Goal: Task Accomplishment & Management: Use online tool/utility

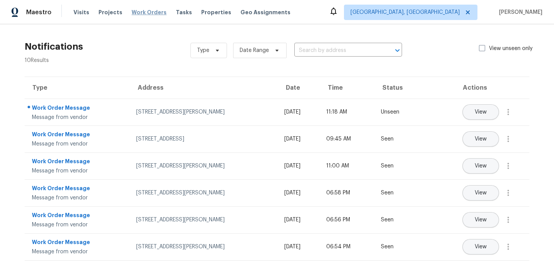
click at [145, 12] on span "Work Orders" at bounding box center [149, 12] width 35 height 8
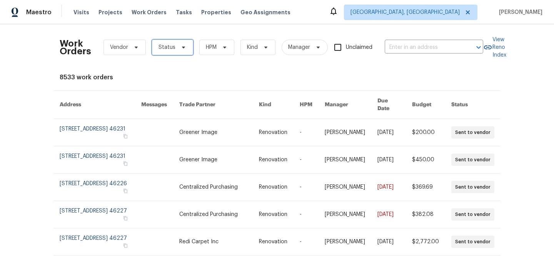
click at [164, 47] on span "Status" at bounding box center [166, 47] width 17 height 8
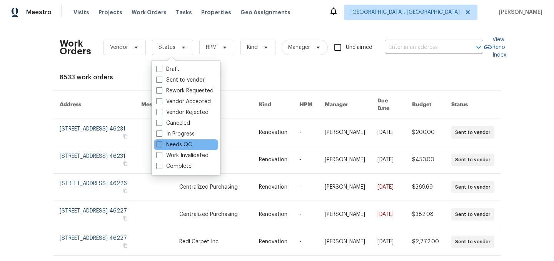
click at [188, 144] on label "Needs QC" at bounding box center [174, 145] width 36 height 8
click at [161, 144] on input "Needs QC" at bounding box center [158, 143] width 5 height 5
checkbox input "true"
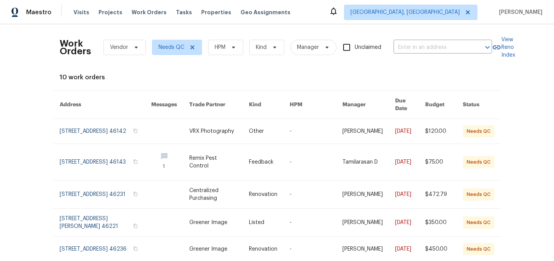
scroll to position [190, 0]
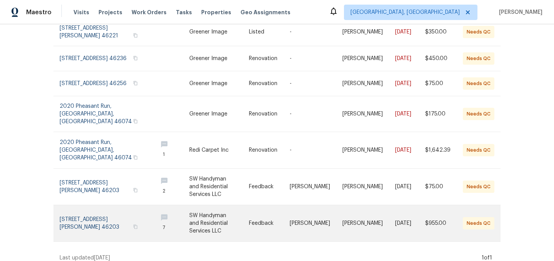
click at [210, 215] on link at bounding box center [219, 223] width 60 height 36
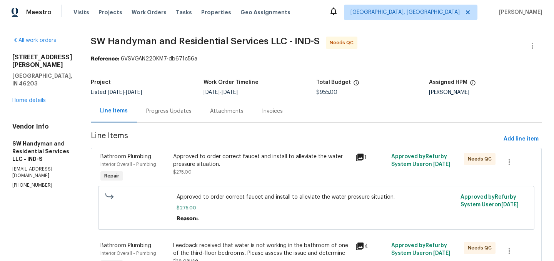
click at [155, 113] on div "Progress Updates" at bounding box center [168, 111] width 45 height 8
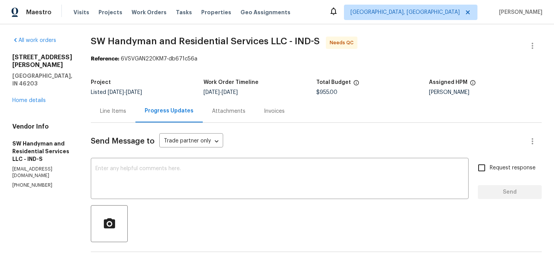
click at [118, 110] on div "Line Items" at bounding box center [113, 111] width 26 height 8
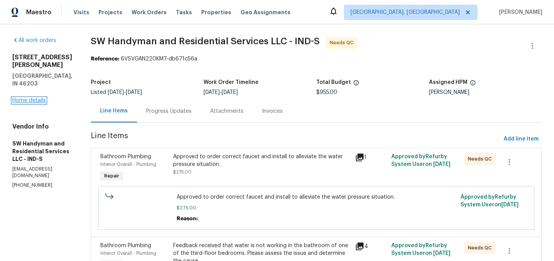
click at [43, 98] on link "Home details" at bounding box center [28, 100] width 33 height 5
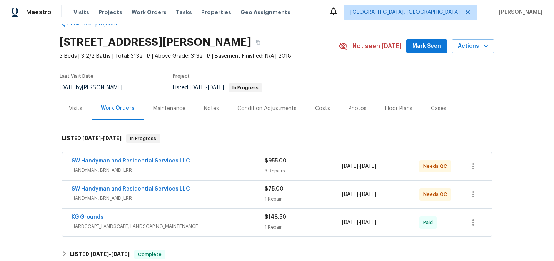
scroll to position [20, 0]
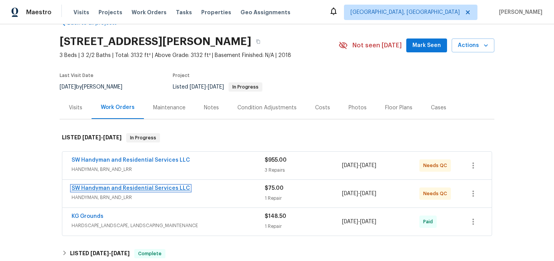
click at [162, 187] on link "SW Handyman and Residential Services LLC" at bounding box center [131, 187] width 118 height 5
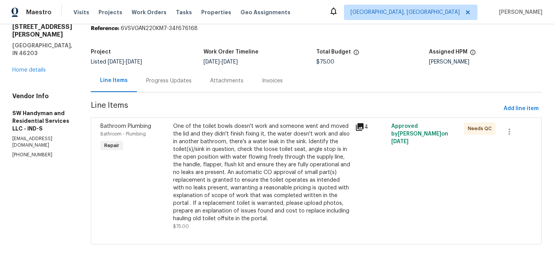
scroll to position [35, 0]
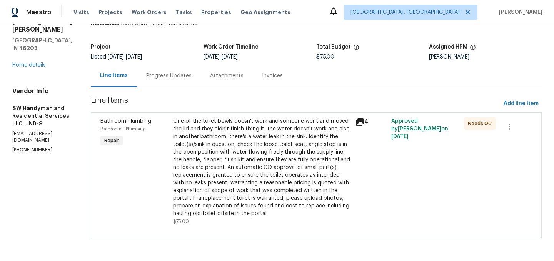
click at [34, 52] on div "917 Buchanan St Indianapolis, IN 46203 Home details" at bounding box center [42, 43] width 60 height 51
click at [33, 62] on link "Home details" at bounding box center [28, 64] width 33 height 5
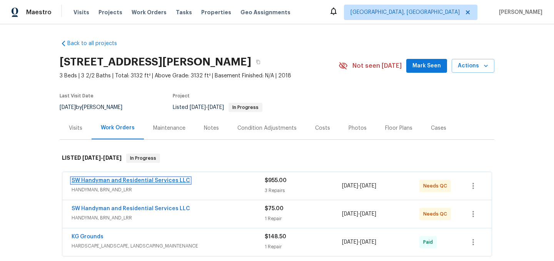
click at [139, 182] on link "SW Handyman and Residential Services LLC" at bounding box center [131, 180] width 118 height 5
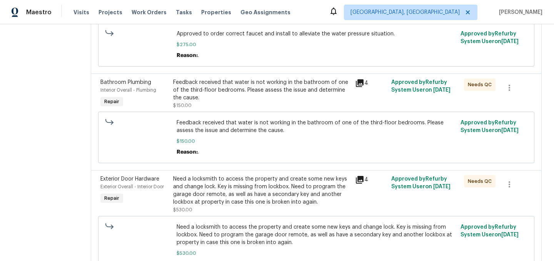
scroll to position [158, 0]
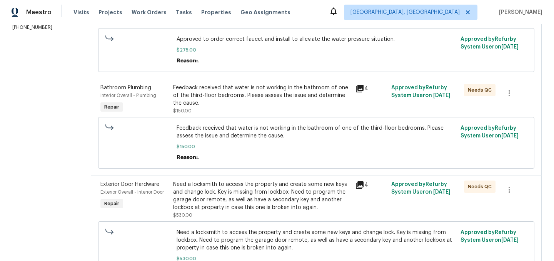
click at [276, 94] on div "Feedback received that water is not working in the bathroom of one of the third…" at bounding box center [261, 95] width 177 height 23
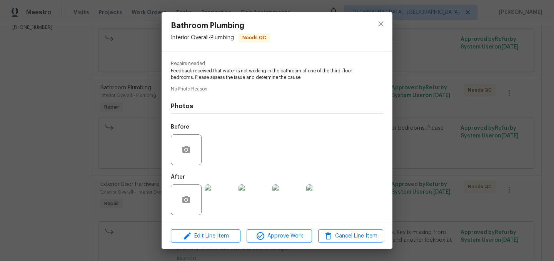
scroll to position [0, 0]
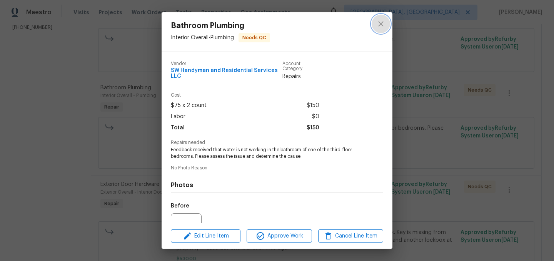
click at [379, 27] on icon "close" at bounding box center [380, 23] width 9 height 9
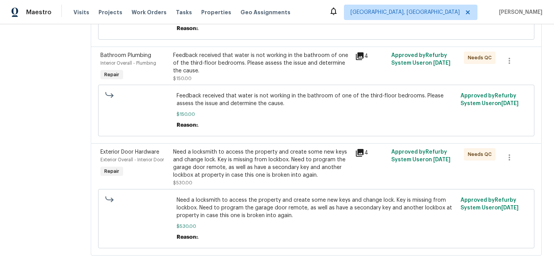
scroll to position [192, 0]
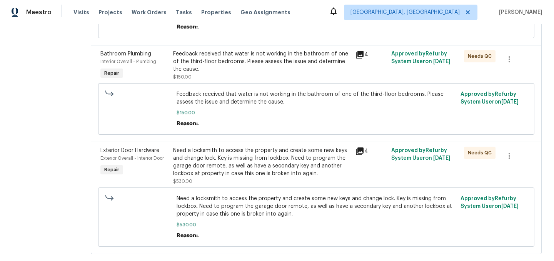
click at [260, 166] on div "Need a locksmith to access the property and create some new keys and change loc…" at bounding box center [261, 162] width 177 height 31
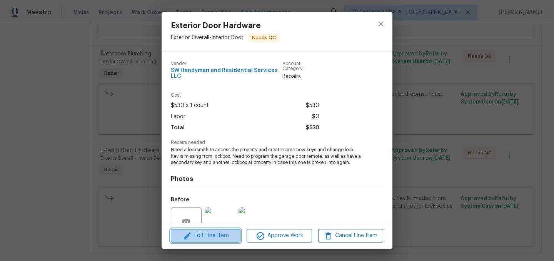
click at [214, 237] on span "Edit Line Item" at bounding box center [205, 236] width 65 height 10
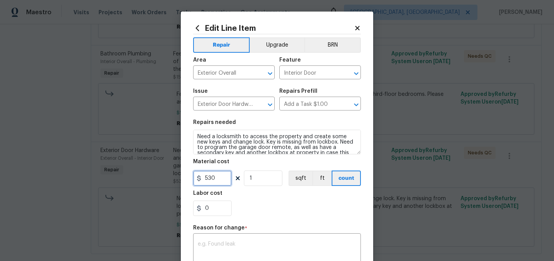
click at [218, 178] on input "530" at bounding box center [212, 177] width 38 height 15
type input "575"
click at [243, 240] on div "x ​" at bounding box center [277, 249] width 168 height 28
type textarea "."
click at [250, 203] on div "0" at bounding box center [277, 207] width 168 height 15
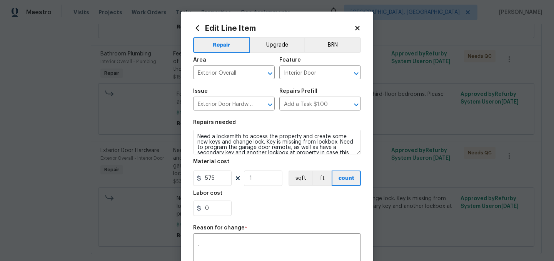
scroll to position [118, 0]
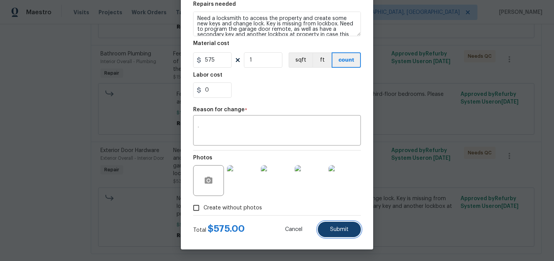
click at [335, 227] on span "Submit" at bounding box center [339, 230] width 18 height 6
type input "530"
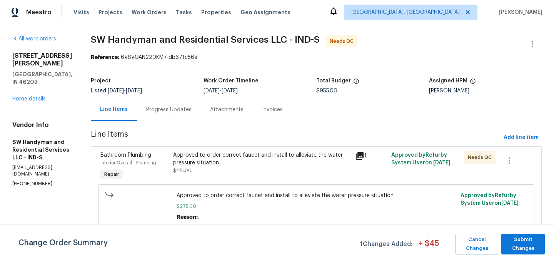
scroll to position [0, 0]
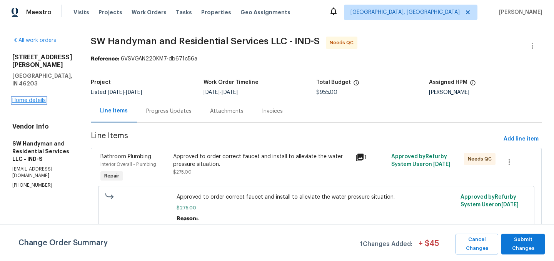
click at [32, 98] on link "Home details" at bounding box center [28, 100] width 33 height 5
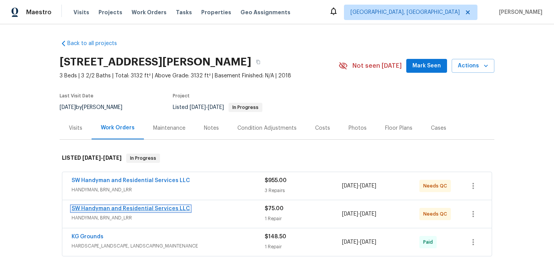
click at [143, 208] on link "SW Handyman and Residential Services LLC" at bounding box center [131, 208] width 118 height 5
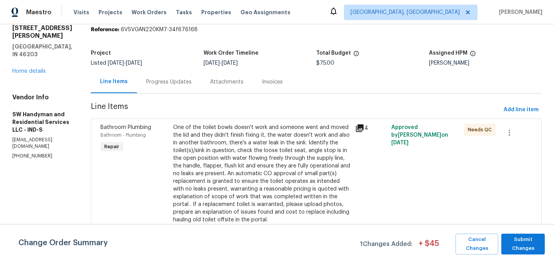
scroll to position [35, 0]
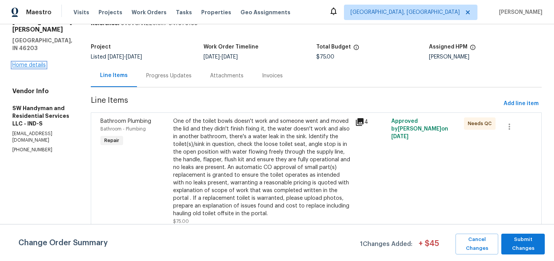
click at [29, 62] on link "Home details" at bounding box center [28, 64] width 33 height 5
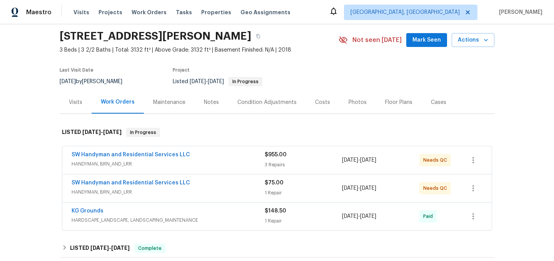
scroll to position [27, 0]
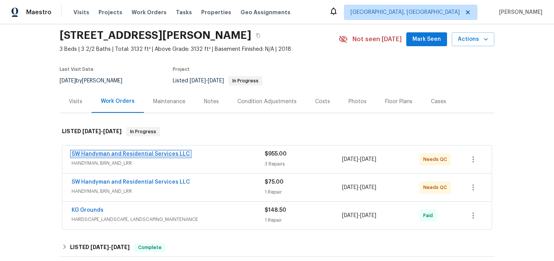
click at [143, 153] on link "SW Handyman and Residential Services LLC" at bounding box center [131, 153] width 118 height 5
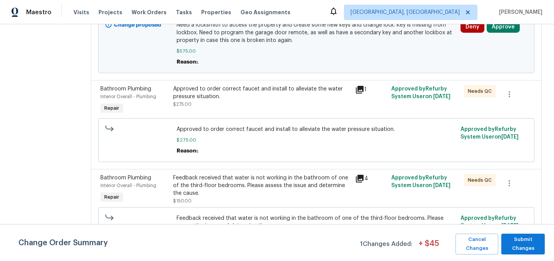
scroll to position [237, 0]
click at [275, 187] on div "Feedback received that water is not working in the bathroom of one of the third…" at bounding box center [261, 184] width 177 height 23
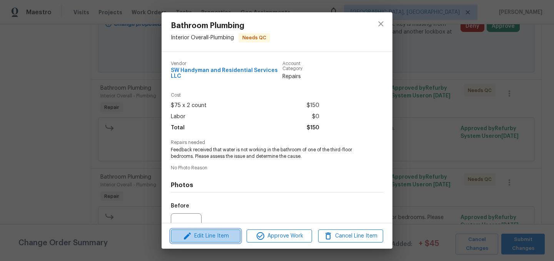
click at [212, 232] on span "Edit Line Item" at bounding box center [205, 236] width 65 height 10
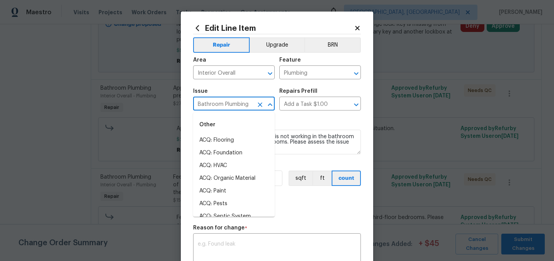
click at [237, 108] on input "Bathroom Plumbing" at bounding box center [223, 104] width 60 height 12
click at [304, 76] on input "Plumbing" at bounding box center [309, 73] width 60 height 12
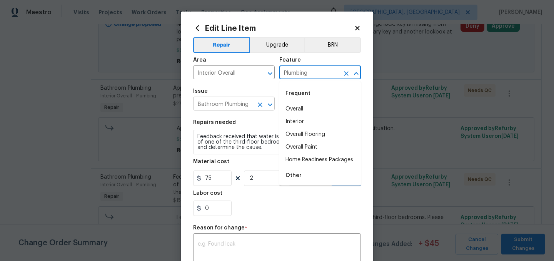
click at [234, 103] on input "Bathroom Plumbing" at bounding box center [223, 104] width 60 height 12
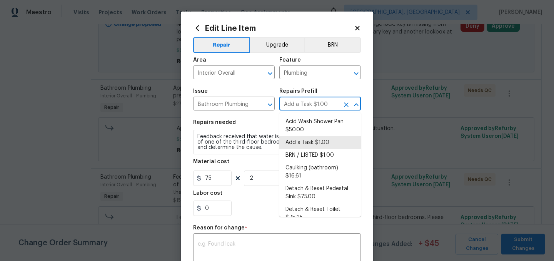
click at [309, 105] on input "Add a Task $1.00" at bounding box center [309, 104] width 60 height 12
click at [239, 149] on textarea "Feedback received that water is not working in the bathroom of one of the third…" at bounding box center [277, 142] width 168 height 25
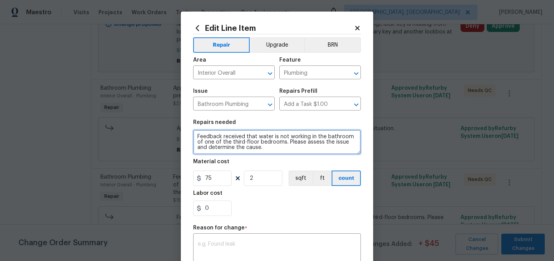
click at [255, 148] on textarea "Feedback received that water is not working in the bathroom of one of the third…" at bounding box center [277, 142] width 168 height 25
type textarea "Replacing toilet"
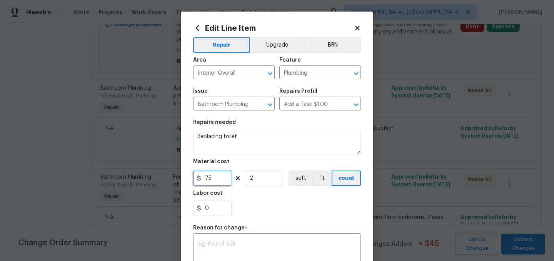
click at [212, 180] on input "75" at bounding box center [212, 177] width 38 height 15
type input "400"
click at [257, 182] on input "2" at bounding box center [263, 177] width 38 height 15
type input "1"
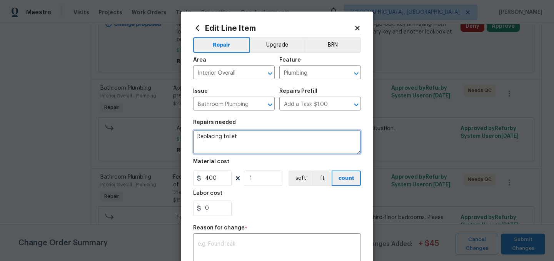
click at [251, 140] on textarea "Replacing toilet" at bounding box center [277, 142] width 168 height 25
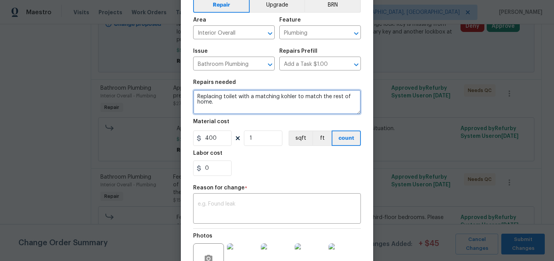
scroll to position [43, 0]
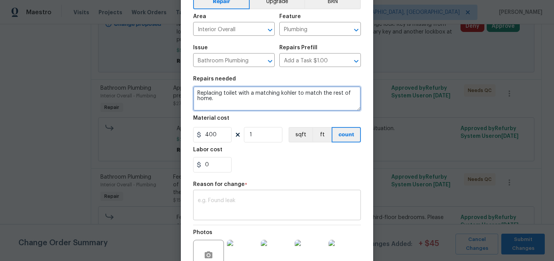
type textarea "Replacing toilet with a matching kohler to match the rest of home."
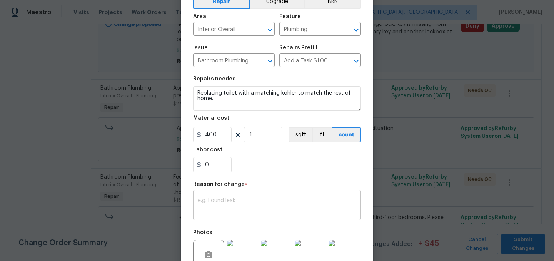
click at [245, 205] on textarea at bounding box center [277, 206] width 158 height 16
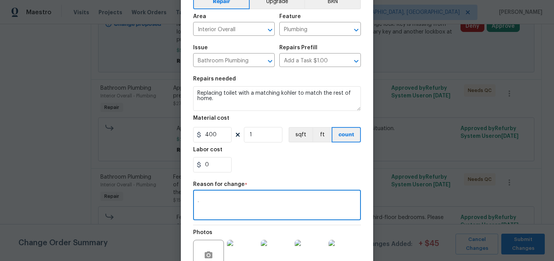
type textarea "."
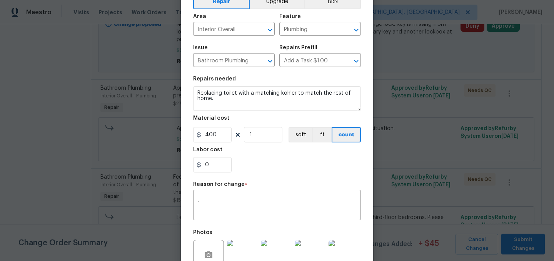
click at [276, 156] on div "Labor cost" at bounding box center [277, 152] width 168 height 10
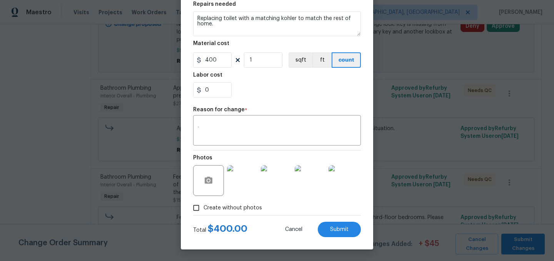
scroll to position [95, 0]
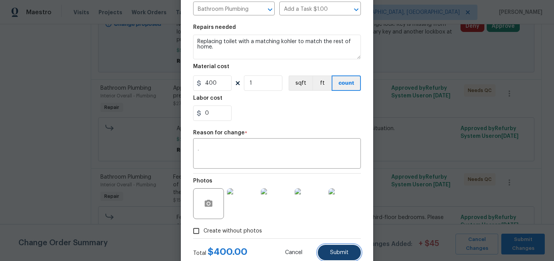
click at [348, 249] on button "Submit" at bounding box center [339, 252] width 43 height 15
type textarea "Feedback received that water is not working in the bathroom of one of the third…"
type input "75"
type input "2"
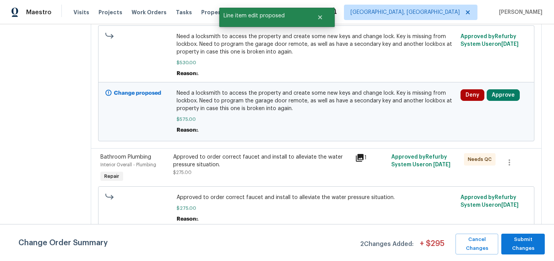
scroll to position [264, 0]
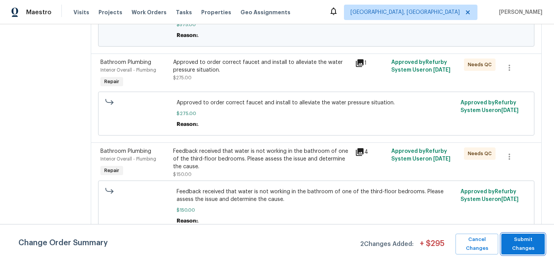
click at [527, 234] on button "Submit Changes" at bounding box center [522, 244] width 43 height 21
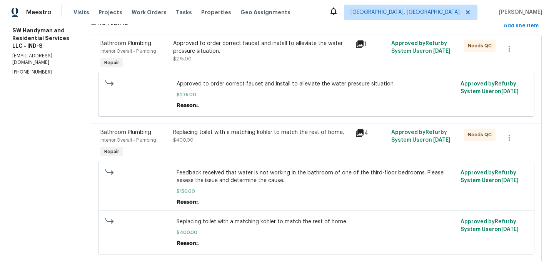
scroll to position [123, 0]
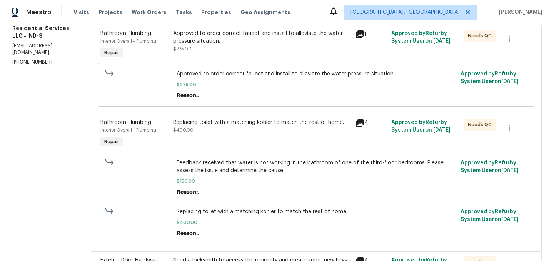
click at [252, 133] on div "Replacing toilet with a matching kohler to match the rest of home. $400.00" at bounding box center [261, 125] width 177 height 15
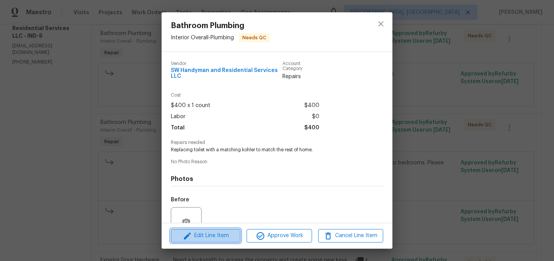
click at [215, 235] on span "Edit Line Item" at bounding box center [205, 236] width 65 height 10
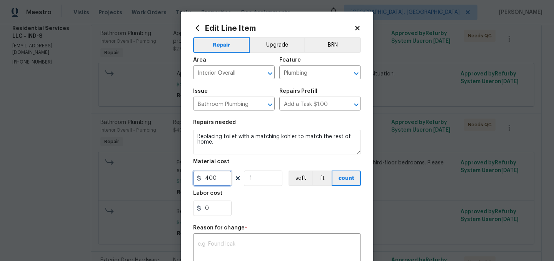
click at [225, 179] on input "400" at bounding box center [212, 177] width 38 height 15
type input "350"
click at [263, 201] on div "0" at bounding box center [277, 207] width 168 height 15
click at [233, 238] on div "x ​" at bounding box center [277, 249] width 168 height 28
type textarea "."
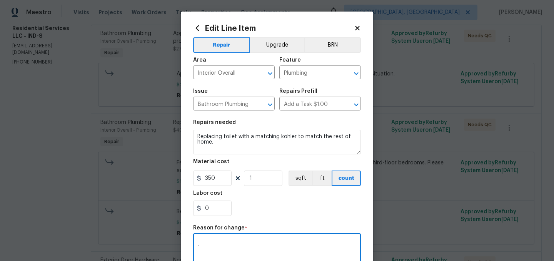
click at [260, 208] on div "0" at bounding box center [277, 207] width 168 height 15
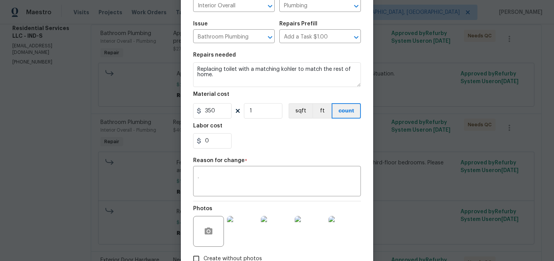
scroll to position [118, 0]
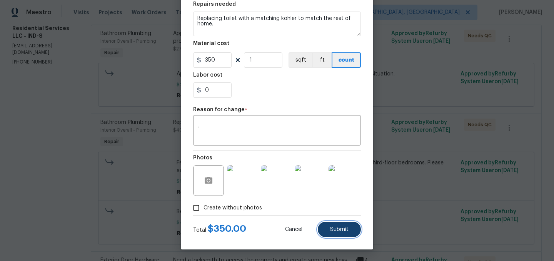
click at [333, 224] on button "Submit" at bounding box center [339, 229] width 43 height 15
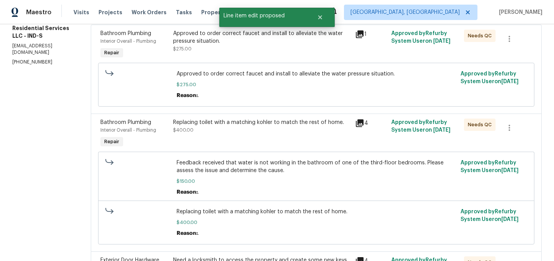
scroll to position [0, 0]
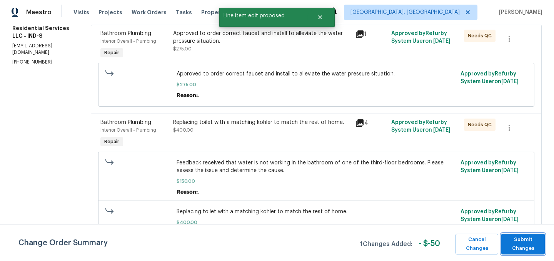
click at [533, 242] on span "Submit Changes" at bounding box center [523, 244] width 36 height 18
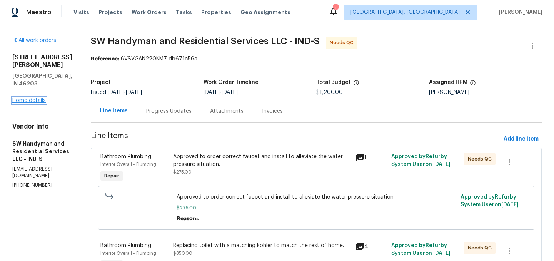
click at [38, 98] on link "Home details" at bounding box center [28, 100] width 33 height 5
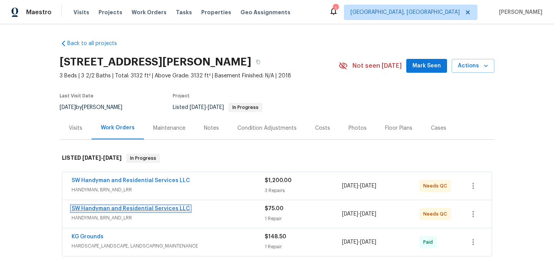
click at [151, 209] on link "SW Handyman and Residential Services LLC" at bounding box center [131, 208] width 118 height 5
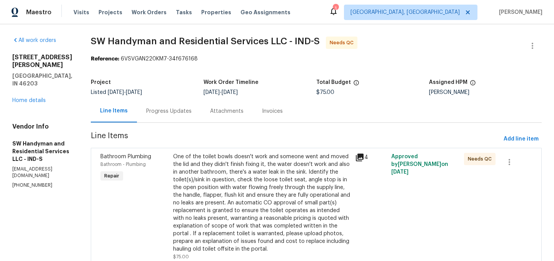
click at [260, 190] on div "One of the toilet bowls doesn't work and someone went and moved the lid and the…" at bounding box center [261, 203] width 177 height 100
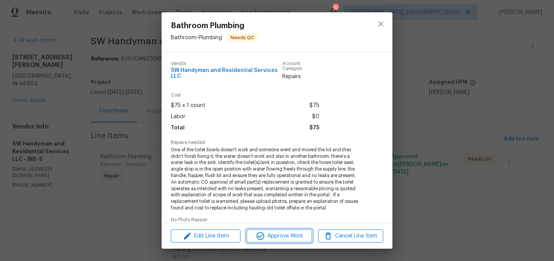
click at [284, 238] on span "Approve Work" at bounding box center [279, 236] width 60 height 10
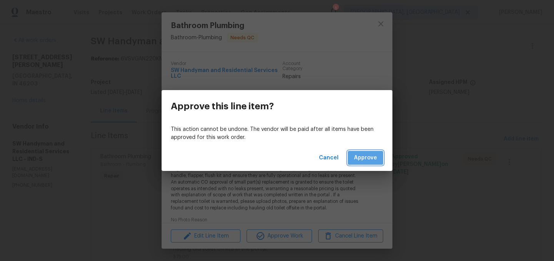
click at [370, 155] on span "Approve" at bounding box center [365, 158] width 23 height 10
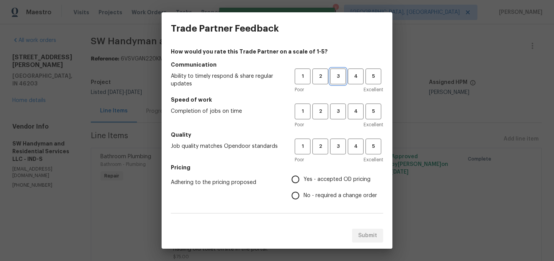
click at [345, 76] on button "3" at bounding box center [338, 76] width 16 height 16
click at [341, 106] on button "3" at bounding box center [338, 111] width 16 height 16
click at [341, 150] on span "3" at bounding box center [338, 146] width 14 height 9
click at [294, 174] on input "Yes - accepted OD pricing" at bounding box center [295, 179] width 16 height 16
radio input "true"
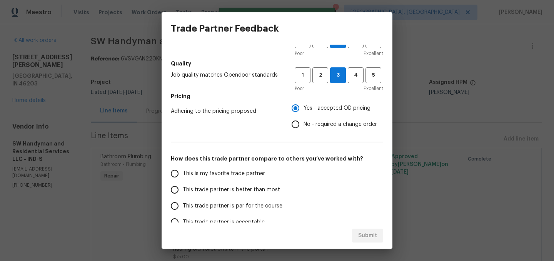
scroll to position [72, 0]
click at [242, 191] on span "This trade partner is better than most" at bounding box center [231, 189] width 97 height 8
click at [183, 191] on input "This trade partner is better than most" at bounding box center [175, 188] width 16 height 16
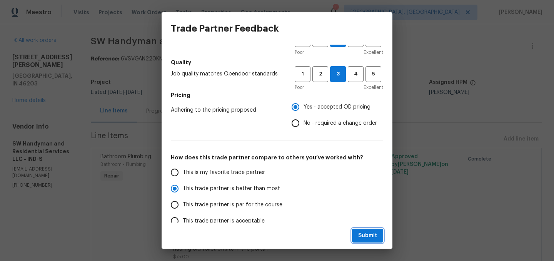
click at [357, 230] on button "Submit" at bounding box center [367, 236] width 31 height 14
radio input "true"
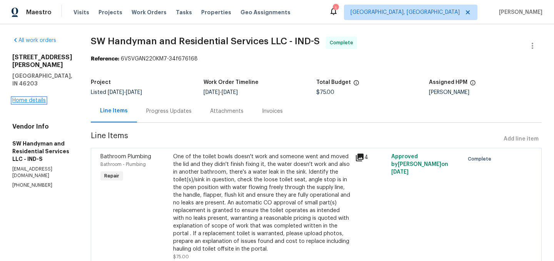
click at [39, 98] on link "Home details" at bounding box center [28, 100] width 33 height 5
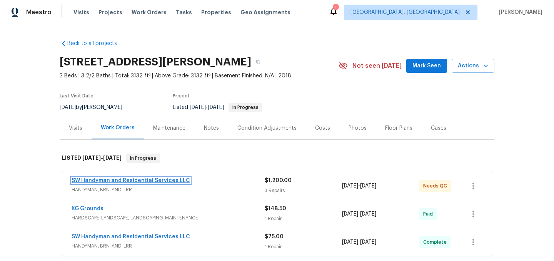
click at [133, 181] on link "SW Handyman and Residential Services LLC" at bounding box center [131, 180] width 118 height 5
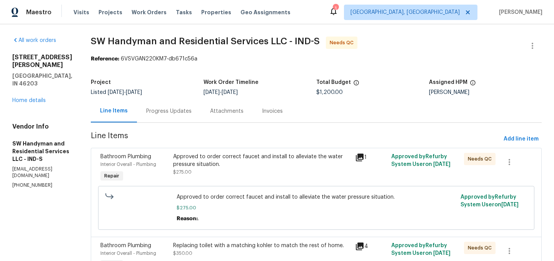
click at [260, 163] on div "Approved to order correct faucet and install to alleviate the water pressure si…" at bounding box center [261, 160] width 177 height 15
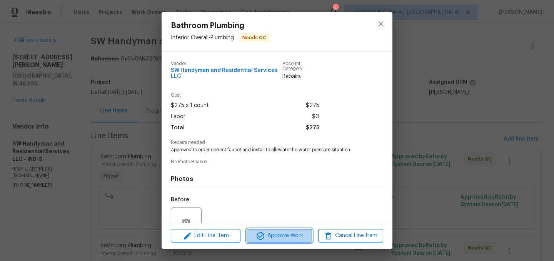
click at [279, 237] on span "Approve Work" at bounding box center [279, 236] width 60 height 10
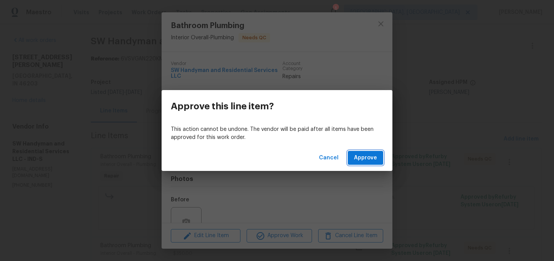
click at [363, 156] on span "Approve" at bounding box center [365, 158] width 23 height 10
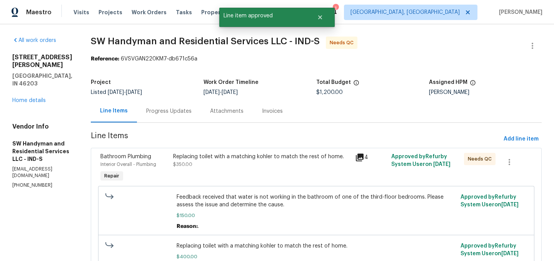
click at [253, 155] on div "Replacing toilet with a matching kohler to match the rest of home." at bounding box center [261, 157] width 177 height 8
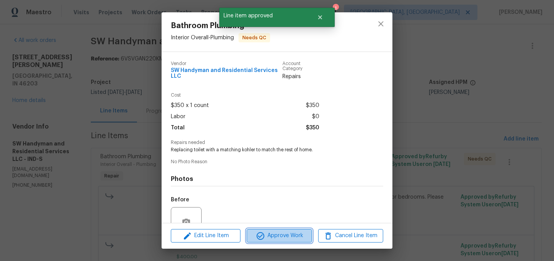
click at [285, 240] on span "Approve Work" at bounding box center [279, 236] width 60 height 10
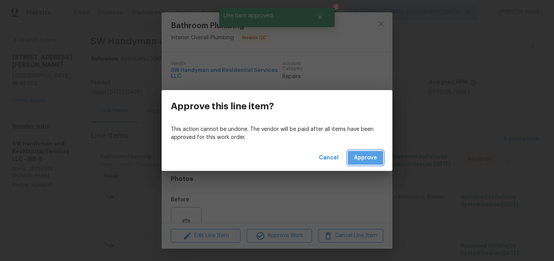
click at [362, 158] on span "Approve" at bounding box center [365, 158] width 23 height 10
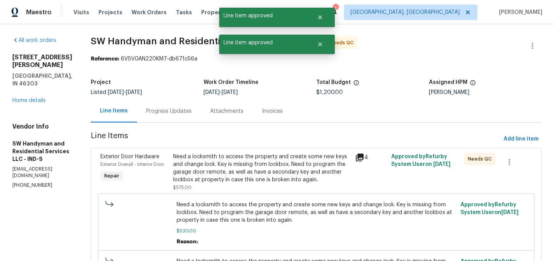
click at [250, 161] on div "Need a locksmith to access the property and create some new keys and change loc…" at bounding box center [261, 168] width 177 height 31
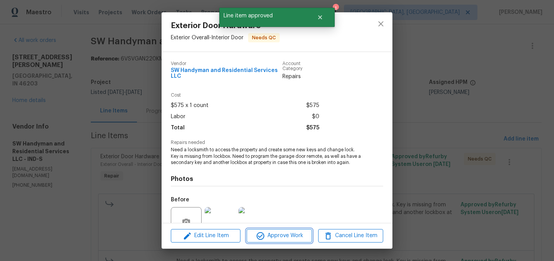
click at [281, 233] on span "Approve Work" at bounding box center [279, 236] width 60 height 10
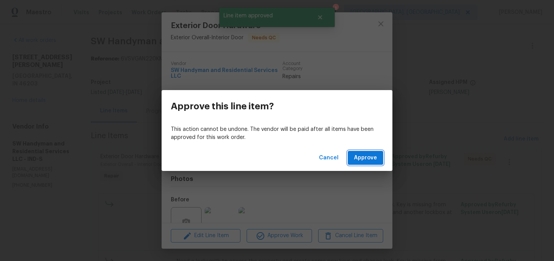
click at [365, 155] on span "Approve" at bounding box center [365, 158] width 23 height 10
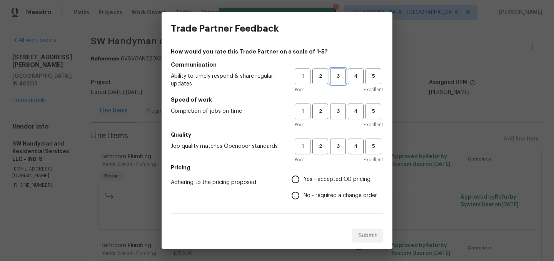
click at [337, 75] on span "3" at bounding box center [338, 76] width 14 height 9
click at [344, 112] on span "3" at bounding box center [338, 111] width 14 height 9
click at [337, 139] on button "3" at bounding box center [338, 146] width 16 height 16
click at [295, 178] on input "Yes - accepted OD pricing" at bounding box center [295, 179] width 16 height 16
radio input "true"
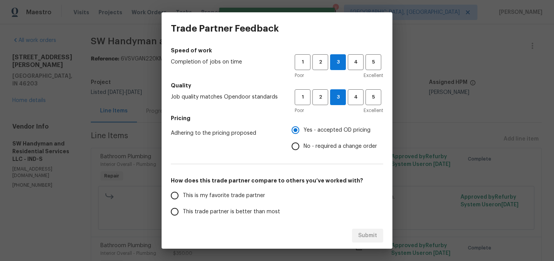
scroll to position [50, 0]
click at [223, 210] on span "This trade partner is better than most" at bounding box center [231, 211] width 97 height 8
click at [183, 210] on input "This trade partner is better than most" at bounding box center [175, 211] width 16 height 16
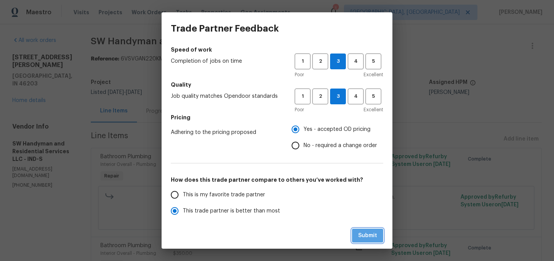
click at [362, 235] on span "Submit" at bounding box center [367, 236] width 19 height 10
radio input "true"
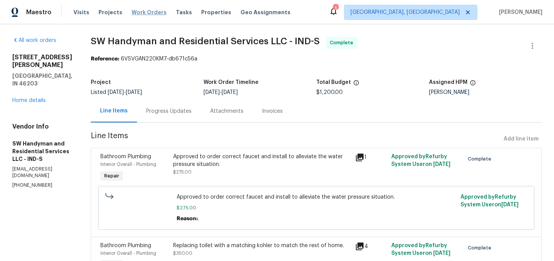
click at [140, 10] on span "Work Orders" at bounding box center [149, 12] width 35 height 8
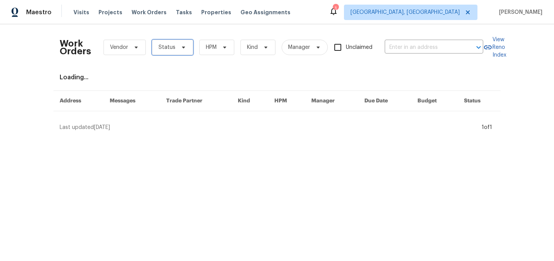
click at [172, 44] on span "Status" at bounding box center [166, 47] width 17 height 8
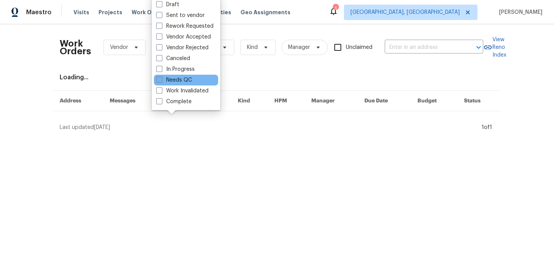
click at [175, 78] on label "Needs QC" at bounding box center [174, 80] width 36 height 8
click at [161, 78] on input "Needs QC" at bounding box center [158, 78] width 5 height 5
checkbox input "true"
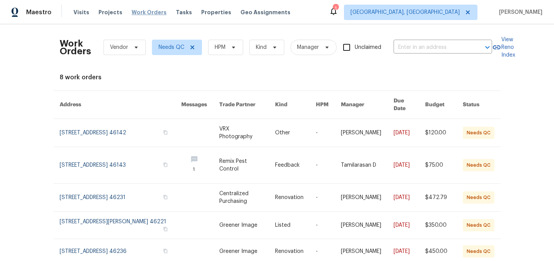
click at [138, 12] on span "Work Orders" at bounding box center [149, 12] width 35 height 8
click at [193, 48] on icon at bounding box center [192, 47] width 6 height 6
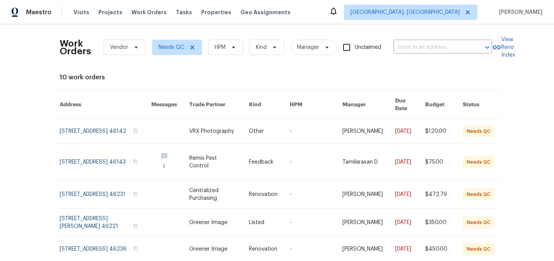
click at [338, 13] on icon at bounding box center [333, 11] width 9 height 9
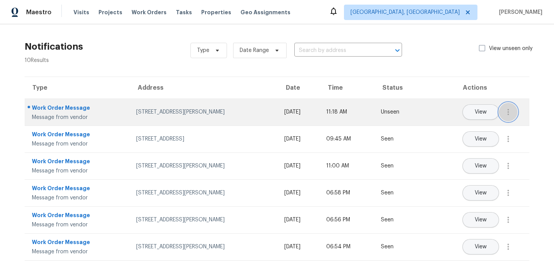
click at [515, 114] on button "button" at bounding box center [508, 112] width 18 height 18
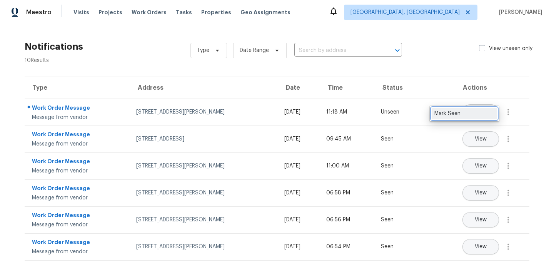
click at [460, 119] on link "Mark Seen" at bounding box center [464, 114] width 65 height 12
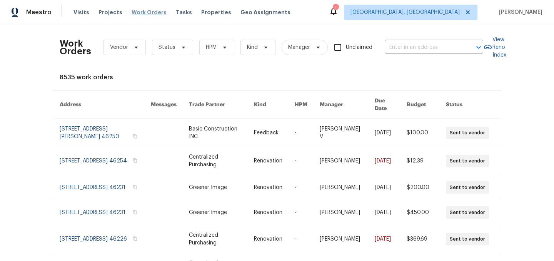
click at [147, 14] on span "Work Orders" at bounding box center [149, 12] width 35 height 8
click at [165, 45] on span "Status" at bounding box center [166, 47] width 17 height 8
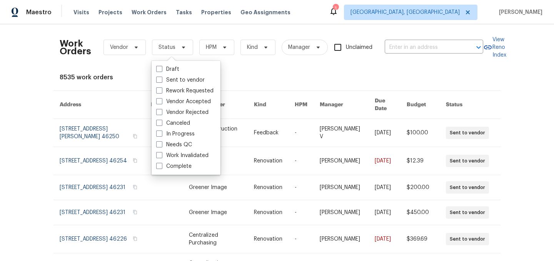
click at [308, 80] on div "8535 work orders" at bounding box center [277, 77] width 435 height 8
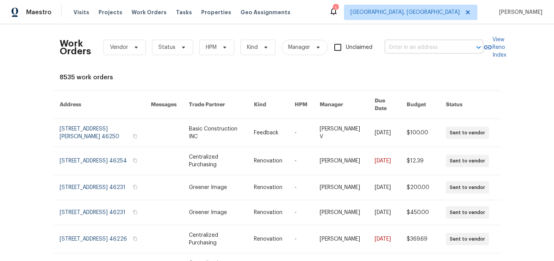
click at [419, 48] on input "text" at bounding box center [423, 48] width 77 height 12
type input "cotton"
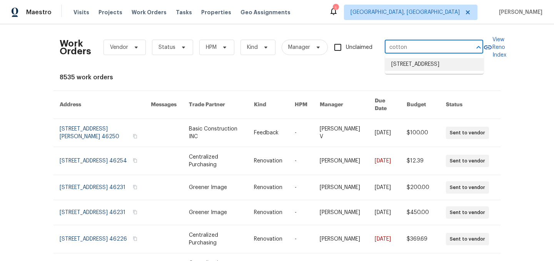
click at [417, 71] on li "[STREET_ADDRESS]" at bounding box center [434, 64] width 98 height 13
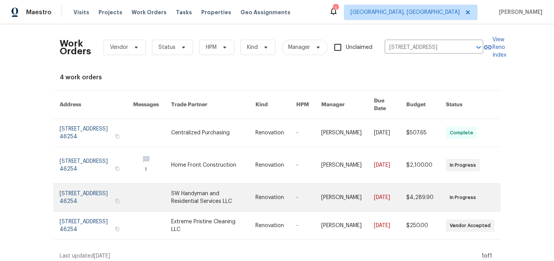
click at [82, 187] on link at bounding box center [96, 197] width 73 height 28
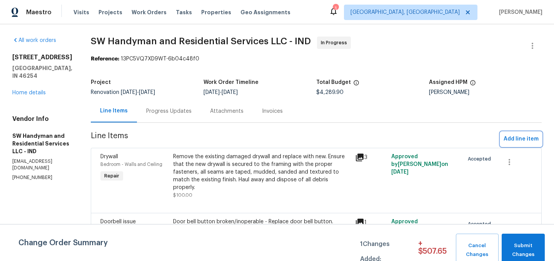
click at [507, 135] on span "Add line item" at bounding box center [521, 139] width 35 height 10
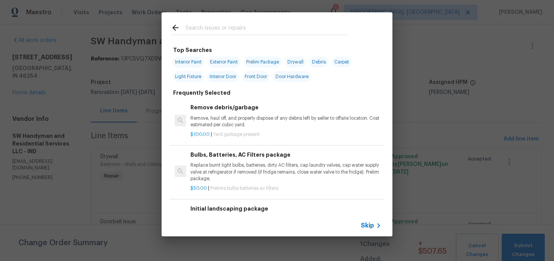
click at [228, 23] on input "text" at bounding box center [266, 29] width 163 height 12
click at [193, 60] on span "Interior Paint" at bounding box center [188, 62] width 31 height 11
type input "Interior Paint"
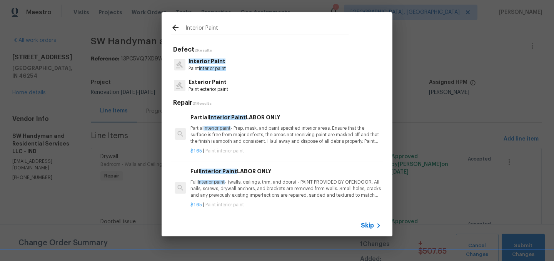
click at [220, 62] on span "Interior Paint" at bounding box center [206, 60] width 37 height 5
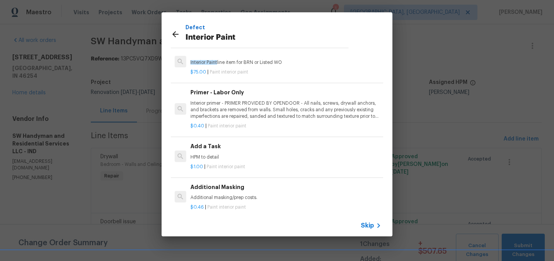
scroll to position [124, 0]
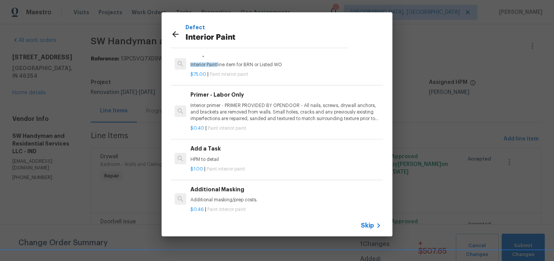
click at [235, 148] on h6 "Add a Task" at bounding box center [285, 148] width 191 height 8
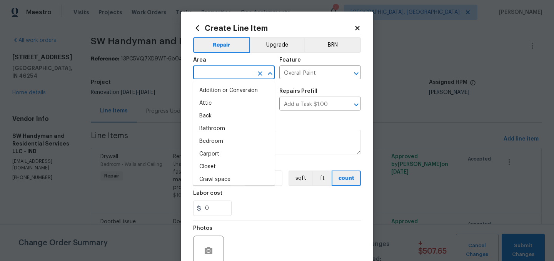
click at [231, 77] on input "text" at bounding box center [223, 73] width 60 height 12
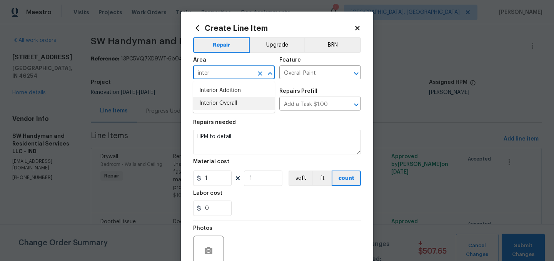
click at [233, 102] on li "Interior Overall" at bounding box center [234, 103] width 82 height 13
type input "Interior Overall"
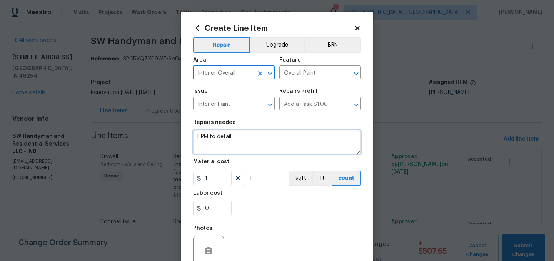
click at [249, 135] on textarea "HPM to detail" at bounding box center [277, 142] width 168 height 25
type textarea "a"
type textarea "Adding extra costs for cathedral ceilings in all rooms upstairs."
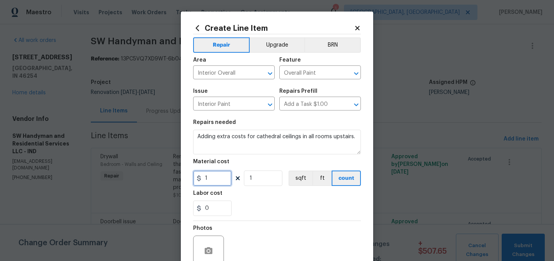
click at [212, 178] on input "1" at bounding box center [212, 177] width 38 height 15
click at [255, 181] on input "1" at bounding box center [263, 177] width 38 height 15
type input "800"
click at [221, 178] on input "1" at bounding box center [212, 177] width 38 height 15
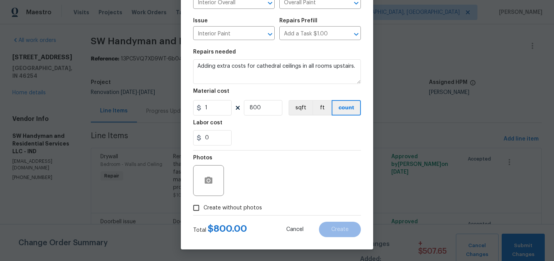
click at [242, 205] on span "Create without photos" at bounding box center [232, 208] width 58 height 8
click at [203, 205] on input "Create without photos" at bounding box center [196, 207] width 15 height 15
checkbox input "true"
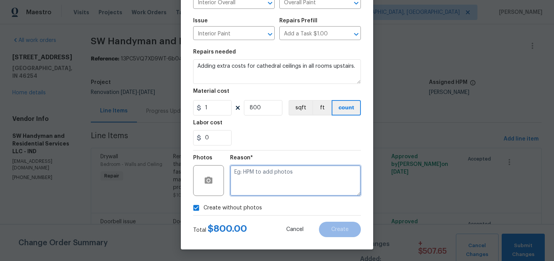
click at [253, 174] on textarea at bounding box center [295, 180] width 131 height 31
type textarea "."
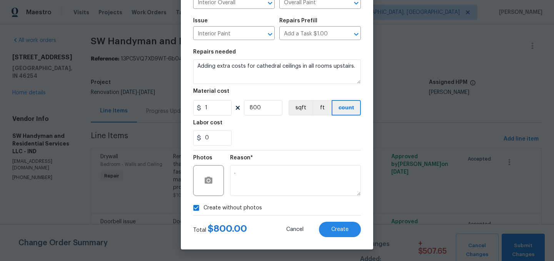
click at [225, 211] on span "Create without photos" at bounding box center [232, 208] width 58 height 8
click at [203, 211] on input "Create without photos" at bounding box center [196, 207] width 15 height 15
checkbox input "false"
click at [338, 226] on button "Create" at bounding box center [340, 229] width 42 height 15
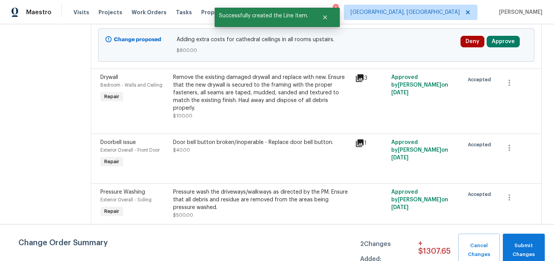
scroll to position [163, 0]
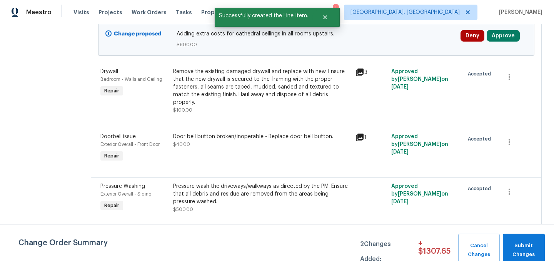
click at [297, 88] on div "Remove the existing damaged drywall and replace with new. Ensure that the new d…" at bounding box center [261, 87] width 177 height 38
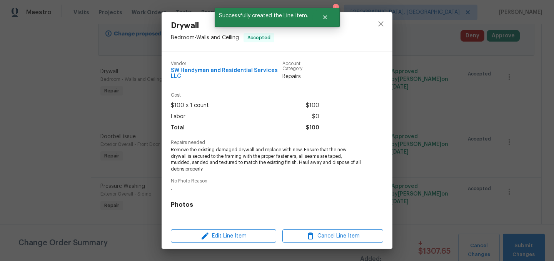
scroll to position [98, 0]
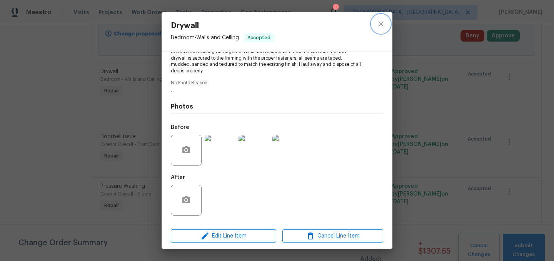
click at [380, 25] on icon "close" at bounding box center [380, 23] width 9 height 9
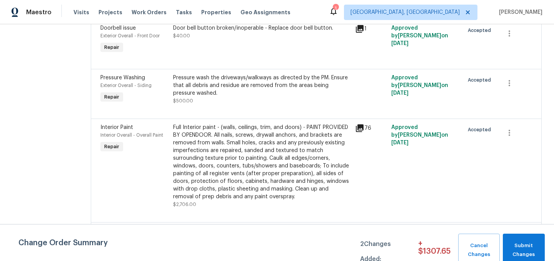
scroll to position [274, 0]
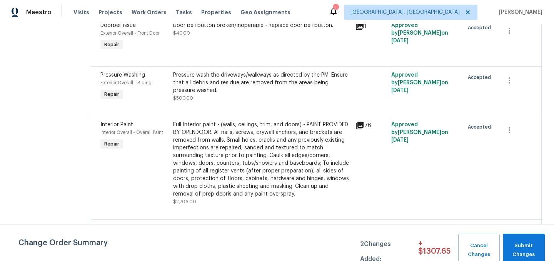
click at [281, 136] on div "Full Interior paint - (walls, ceilings, trim, and doors) - PAINT PROVIDED BY OP…" at bounding box center [261, 159] width 177 height 77
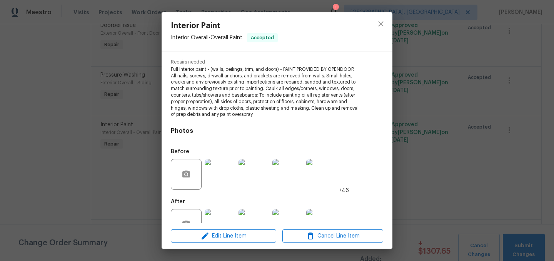
scroll to position [83, 0]
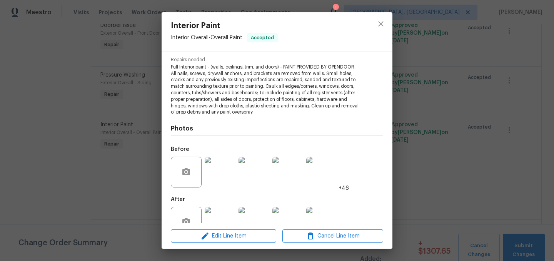
click at [227, 165] on img at bounding box center [220, 172] width 31 height 31
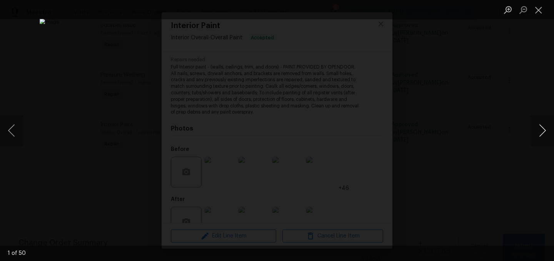
click at [545, 130] on button "Next image" at bounding box center [542, 130] width 23 height 31
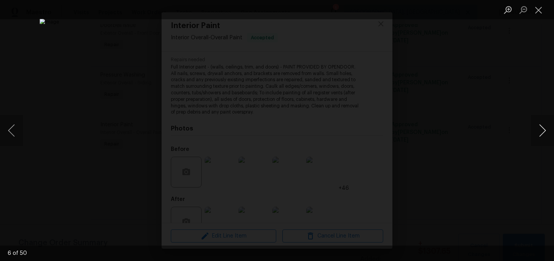
click at [545, 130] on button "Next image" at bounding box center [542, 130] width 23 height 31
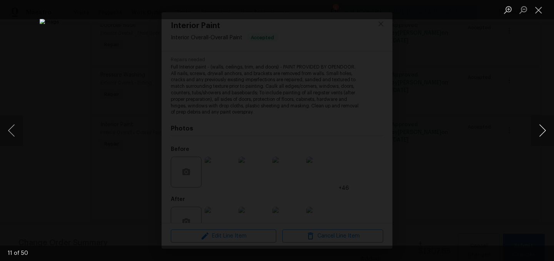
click at [545, 130] on button "Next image" at bounding box center [542, 130] width 23 height 31
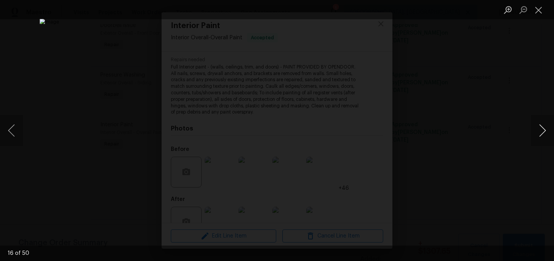
click at [545, 130] on button "Next image" at bounding box center [542, 130] width 23 height 31
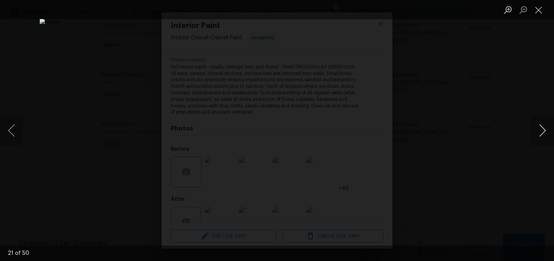
click at [545, 130] on button "Next image" at bounding box center [542, 130] width 23 height 31
click at [13, 125] on button "Previous image" at bounding box center [11, 130] width 23 height 31
click at [545, 137] on button "Next image" at bounding box center [542, 130] width 23 height 31
click at [540, 138] on button "Next image" at bounding box center [542, 130] width 23 height 31
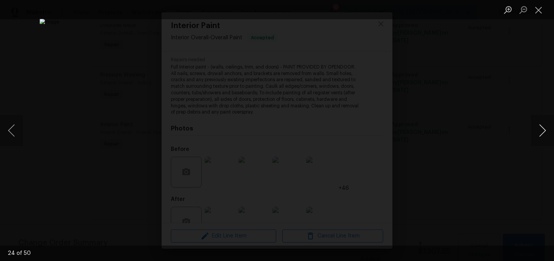
click at [542, 131] on button "Next image" at bounding box center [542, 130] width 23 height 31
click at [542, 130] on button "Next image" at bounding box center [542, 130] width 23 height 31
click at [546, 133] on button "Next image" at bounding box center [542, 130] width 23 height 31
click at [543, 131] on button "Next image" at bounding box center [542, 130] width 23 height 31
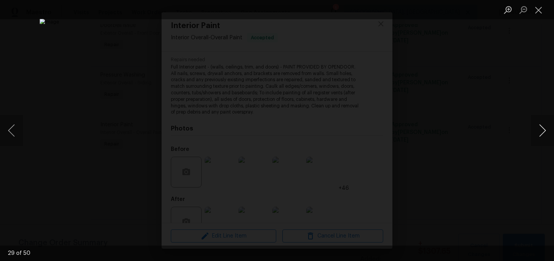
click at [543, 131] on button "Next image" at bounding box center [542, 130] width 23 height 31
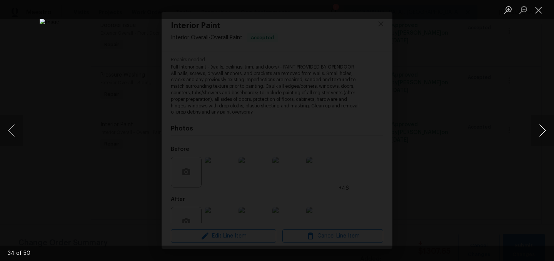
click at [543, 131] on button "Next image" at bounding box center [542, 130] width 23 height 31
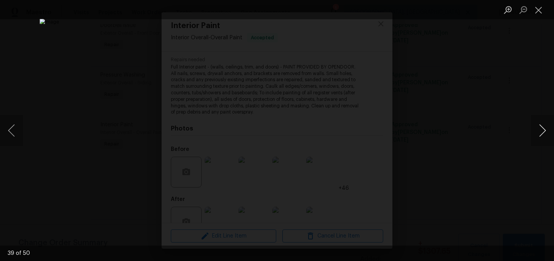
click at [543, 131] on button "Next image" at bounding box center [542, 130] width 23 height 31
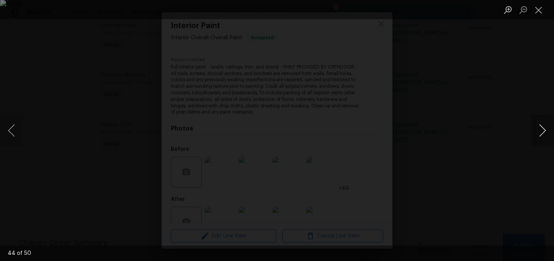
click at [543, 131] on button "Next image" at bounding box center [542, 130] width 23 height 31
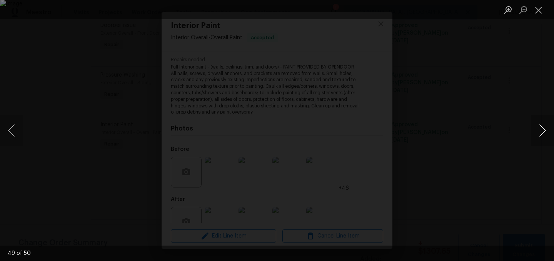
click at [543, 131] on button "Next image" at bounding box center [542, 130] width 23 height 31
click at [5, 129] on button "Previous image" at bounding box center [11, 130] width 23 height 31
click at [540, 11] on button "Close lightbox" at bounding box center [538, 9] width 15 height 13
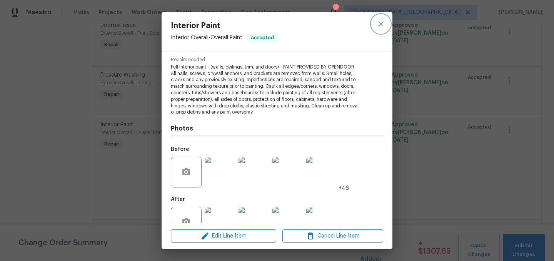
click at [385, 26] on icon "close" at bounding box center [380, 23] width 9 height 9
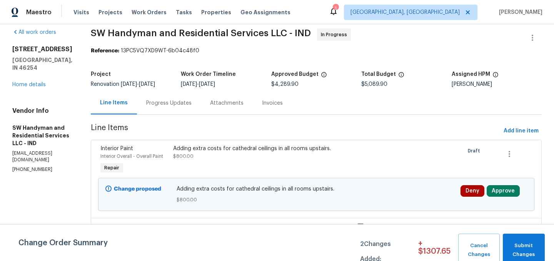
scroll to position [0, 0]
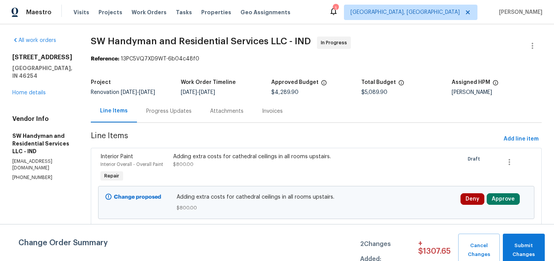
click at [231, 157] on div "Adding extra costs for cathedral ceilings in all rooms upstairs." at bounding box center [261, 157] width 177 height 8
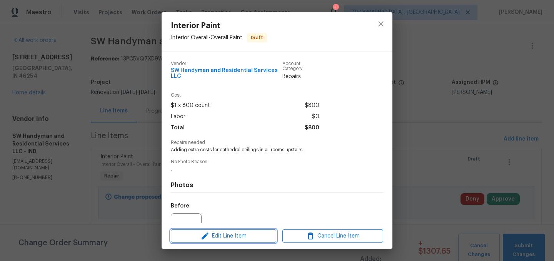
click at [220, 230] on button "Edit Line Item" at bounding box center [223, 235] width 105 height 13
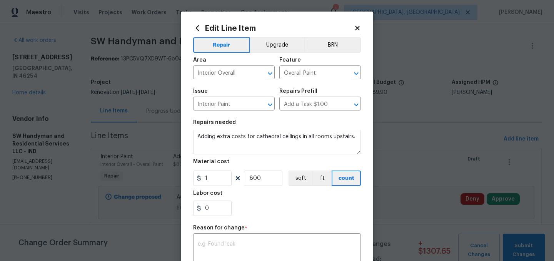
click at [358, 27] on icon at bounding box center [357, 28] width 4 height 4
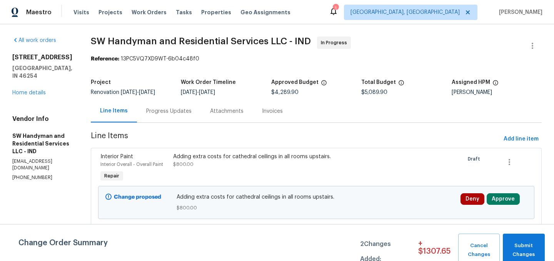
click at [217, 160] on div "Adding extra costs for cathedral ceilings in all rooms upstairs." at bounding box center [261, 157] width 177 height 8
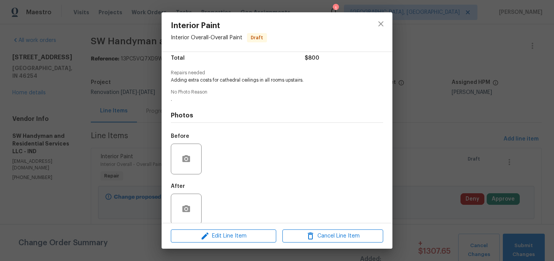
scroll to position [73, 0]
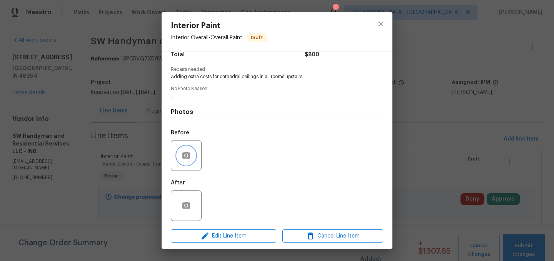
click at [193, 151] on button "button" at bounding box center [186, 155] width 18 height 18
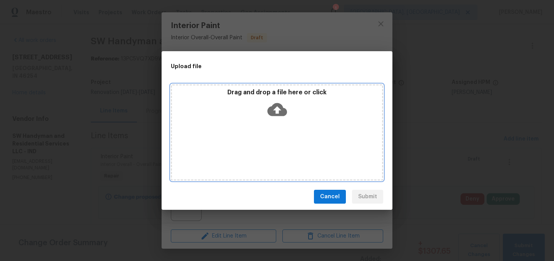
click at [275, 104] on icon at bounding box center [277, 109] width 20 height 13
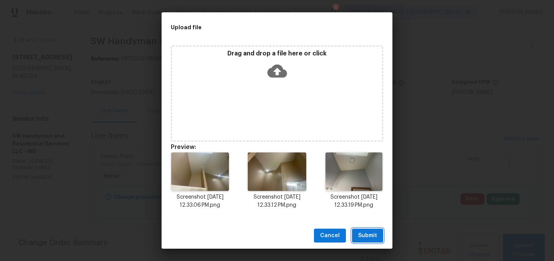
click at [369, 237] on span "Submit" at bounding box center [367, 236] width 19 height 10
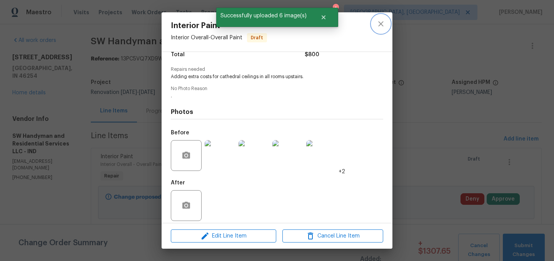
click at [379, 24] on icon "close" at bounding box center [380, 23] width 9 height 9
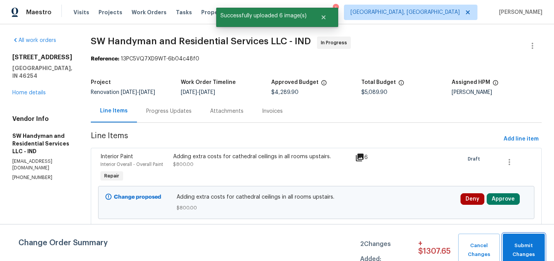
click at [524, 248] on span "Submit Changes" at bounding box center [524, 250] width 34 height 18
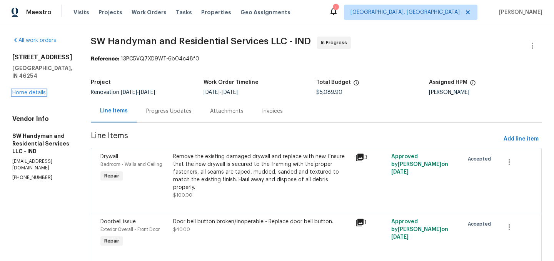
click at [28, 93] on link "Home details" at bounding box center [28, 92] width 33 height 5
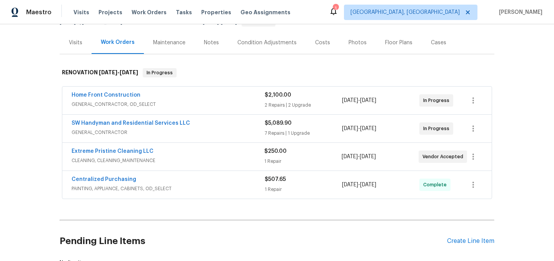
scroll to position [87, 0]
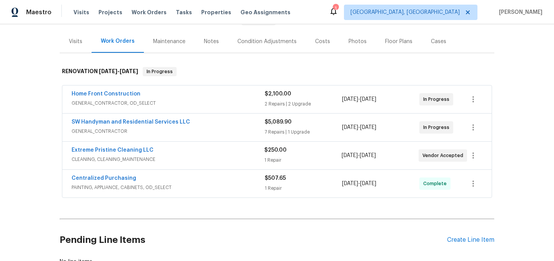
click at [323, 47] on div "Costs" at bounding box center [322, 41] width 33 height 23
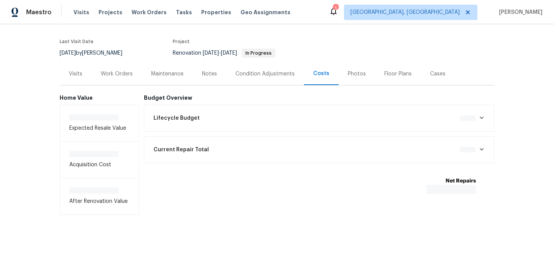
scroll to position [56, 0]
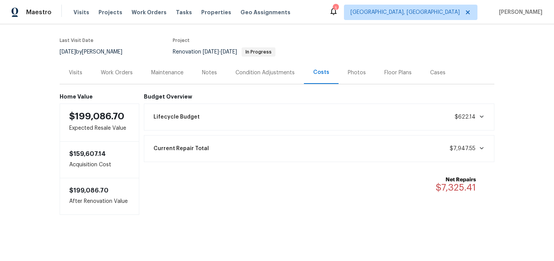
click at [122, 74] on div "Work Orders" at bounding box center [117, 73] width 32 height 8
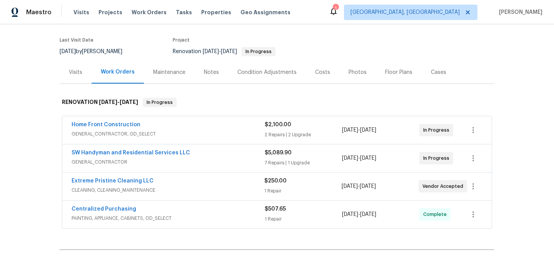
scroll to position [55, 0]
click at [117, 124] on link "Home Front Construction" at bounding box center [106, 124] width 69 height 5
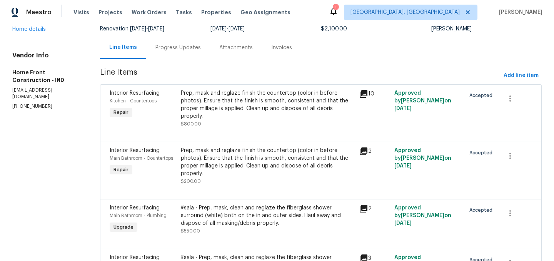
scroll to position [123, 0]
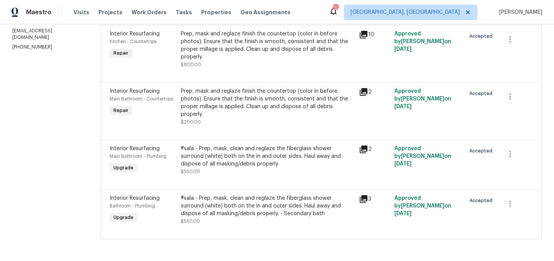
click at [261, 103] on div "Prep, mask and reglaze finish the countertop (color in before photos). Ensure t…" at bounding box center [267, 102] width 173 height 31
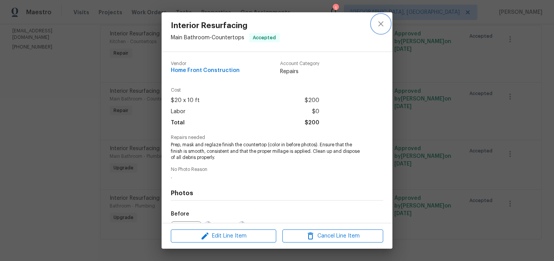
click at [380, 22] on icon "close" at bounding box center [380, 23] width 9 height 9
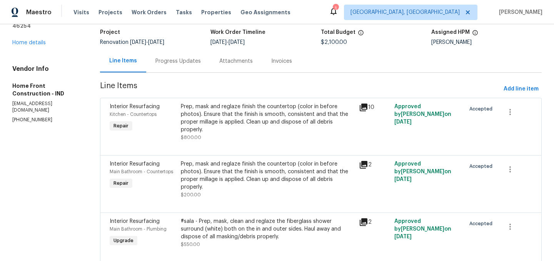
click at [195, 62] on div "Progress Updates" at bounding box center [177, 61] width 45 height 8
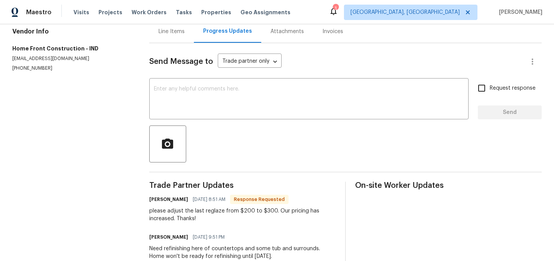
scroll to position [78, 0]
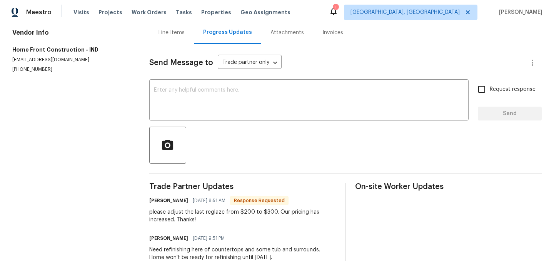
click at [160, 37] on div "Line Items" at bounding box center [171, 32] width 45 height 23
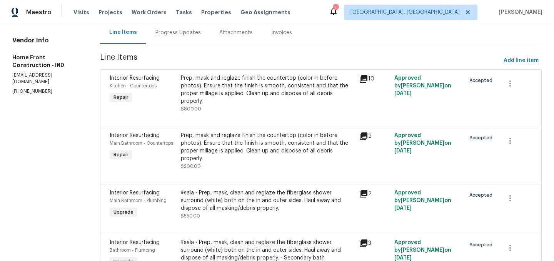
click at [249, 145] on div "Prep, mask and reglaze finish the countertop (color in before photos). Ensure t…" at bounding box center [267, 147] width 173 height 31
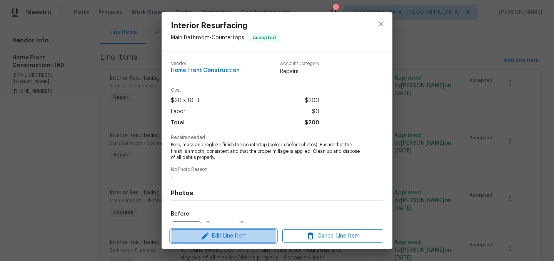
click at [244, 237] on span "Edit Line Item" at bounding box center [223, 236] width 101 height 10
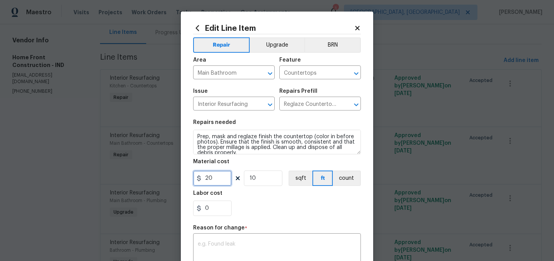
click at [207, 179] on input "20" at bounding box center [212, 177] width 38 height 15
type input "30"
click at [320, 233] on div "Reason for change *" at bounding box center [277, 230] width 168 height 10
click at [250, 245] on textarea at bounding box center [277, 249] width 158 height 16
type textarea "."
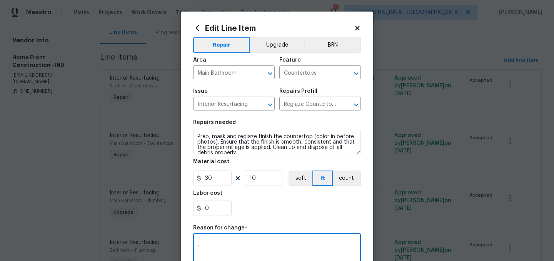
click at [260, 204] on div "0" at bounding box center [277, 207] width 168 height 15
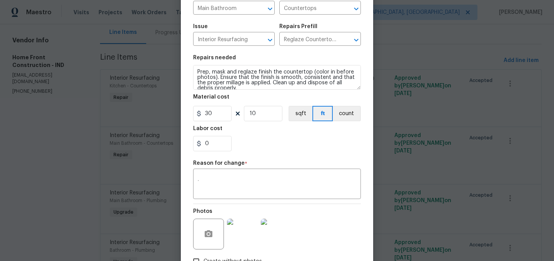
scroll to position [118, 0]
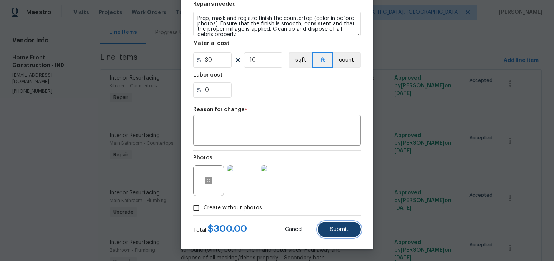
click at [336, 224] on button "Submit" at bounding box center [339, 229] width 43 height 15
type input "20"
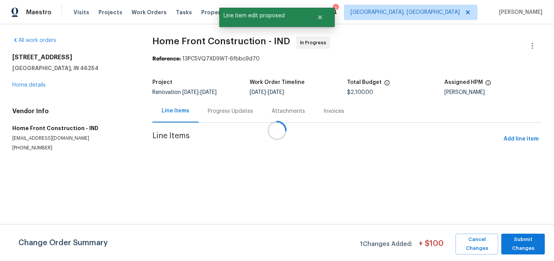
scroll to position [0, 0]
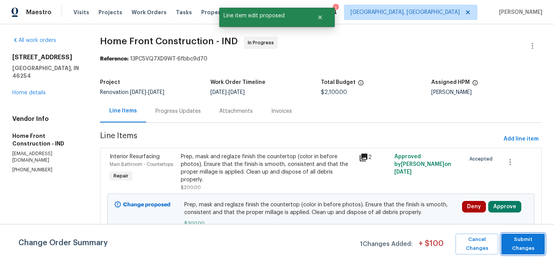
click at [527, 242] on span "Submit Changes" at bounding box center [523, 244] width 36 height 18
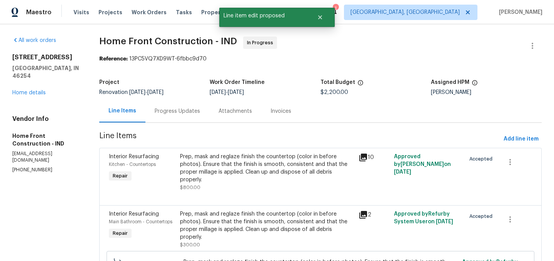
click at [265, 167] on div "Prep, mask and reglaze finish the countertop (color in before photos). Ensure t…" at bounding box center [266, 168] width 173 height 31
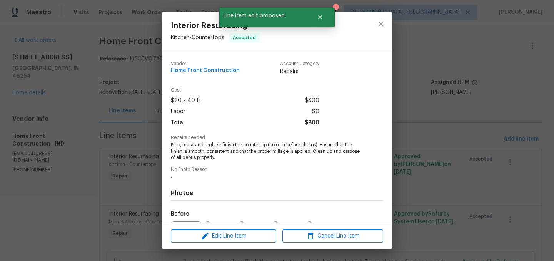
scroll to position [87, 0]
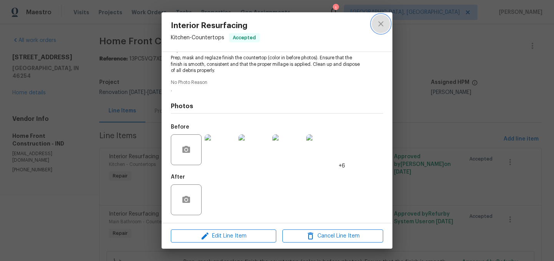
click at [383, 25] on icon "close" at bounding box center [380, 23] width 9 height 9
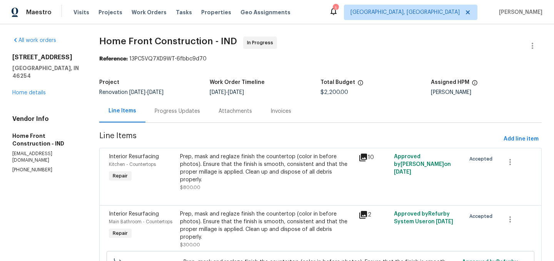
click at [299, 217] on div "Prep, mask and reglaze finish the countertop (color in before photos). Ensure t…" at bounding box center [266, 225] width 173 height 31
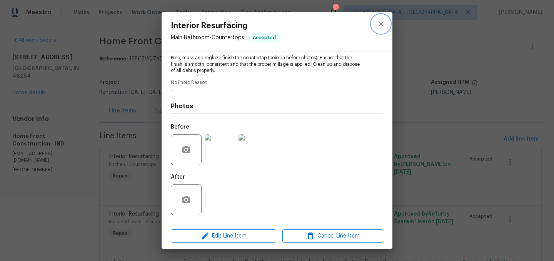
click at [380, 27] on icon "close" at bounding box center [380, 23] width 9 height 9
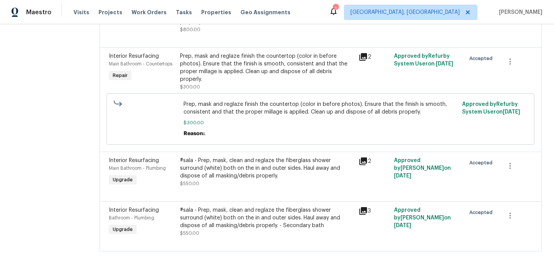
scroll to position [171, 0]
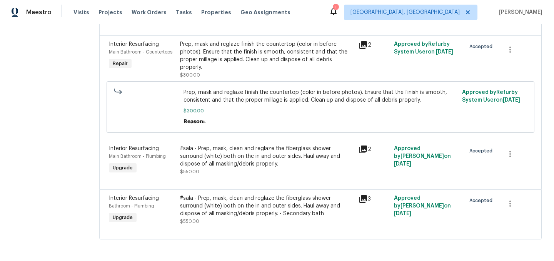
click at [282, 155] on div "#sala - Prep, mask, clean and reglaze the fiberglass shower surround (white) bo…" at bounding box center [266, 156] width 173 height 23
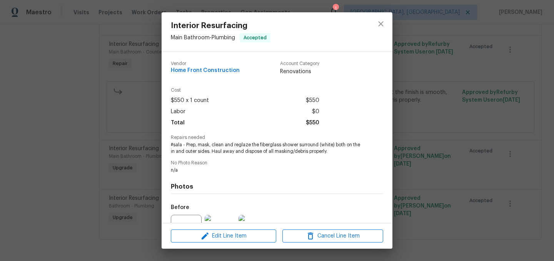
scroll to position [80, 0]
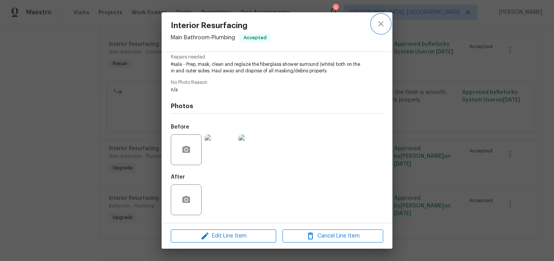
click at [380, 20] on icon "close" at bounding box center [380, 23] width 9 height 9
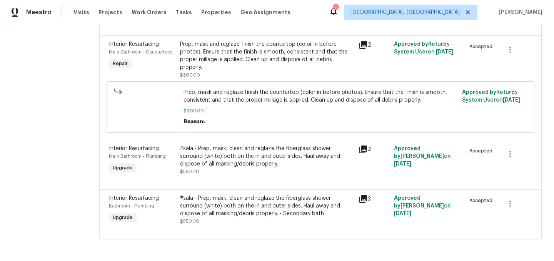
click at [286, 199] on div "#sala - Prep, mask, clean and reglaze the fiberglass shower surround (white) bo…" at bounding box center [266, 205] width 173 height 23
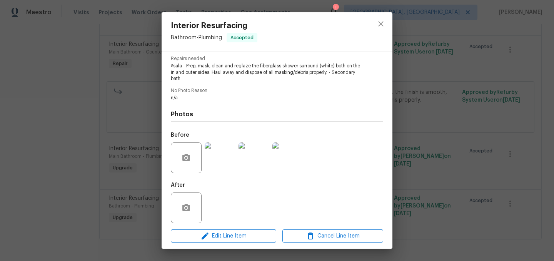
scroll to position [87, 0]
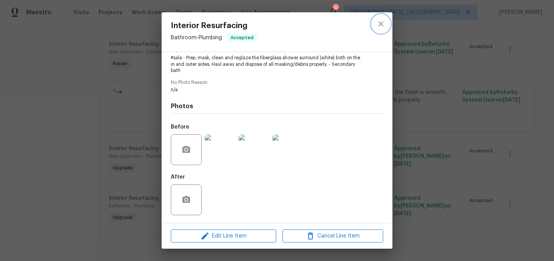
click at [384, 20] on icon "close" at bounding box center [380, 23] width 9 height 9
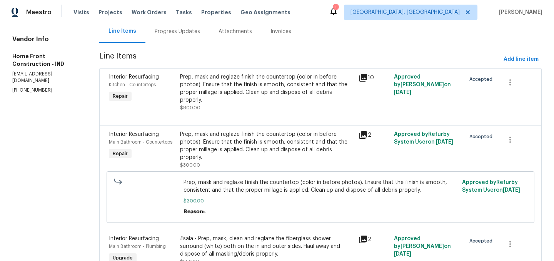
scroll to position [0, 0]
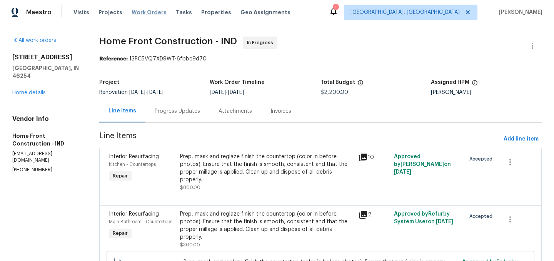
click at [142, 14] on span "Work Orders" at bounding box center [149, 12] width 35 height 8
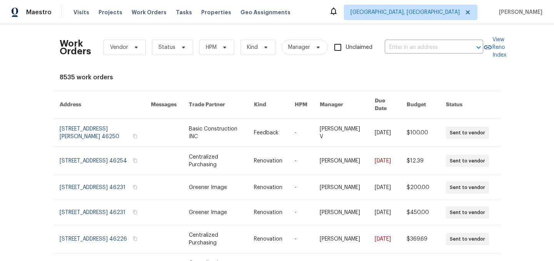
click at [409, 54] on div "Work Orders Vendor Status HPM Kind Manager Unclaimed ​" at bounding box center [272, 47] width 424 height 34
click at [400, 53] on div "Work Orders Vendor Status HPM Kind Manager Unclaimed ​" at bounding box center [272, 47] width 424 height 34
click at [402, 39] on div "Work Orders Vendor Status HPM Kind Manager Unclaimed ​" at bounding box center [272, 47] width 424 height 34
click at [403, 45] on input "text" at bounding box center [423, 48] width 77 height 12
type input "phea"
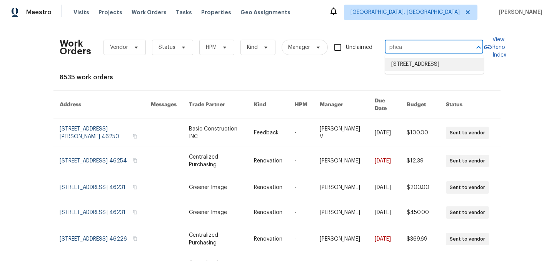
click at [417, 62] on li "2020 Pheasant Run, Westfield, IN 46074" at bounding box center [434, 64] width 98 height 13
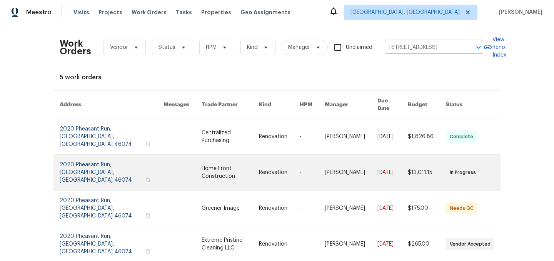
click at [102, 155] on link at bounding box center [112, 172] width 104 height 35
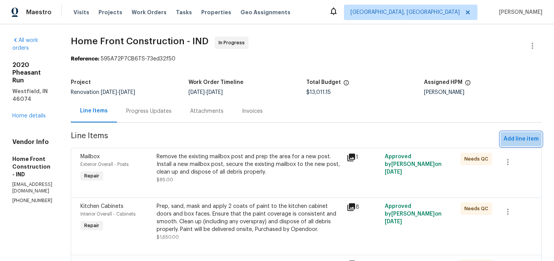
click at [510, 138] on span "Add line item" at bounding box center [521, 139] width 35 height 10
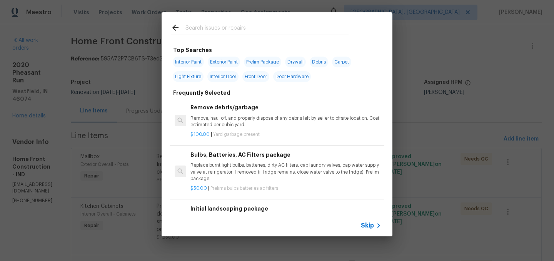
click at [241, 30] on input "text" at bounding box center [266, 29] width 163 height 12
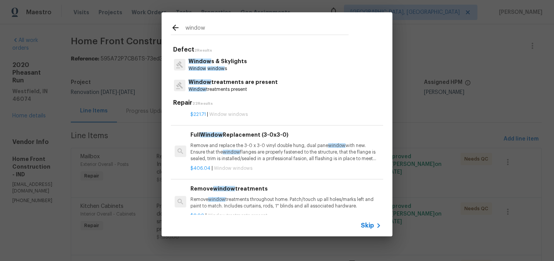
scroll to position [143, 0]
type input "window"
click at [274, 156] on p "Remove and replace the 3-0 x 3-0 vinyl double hung, dual pane window with new. …" at bounding box center [285, 153] width 191 height 20
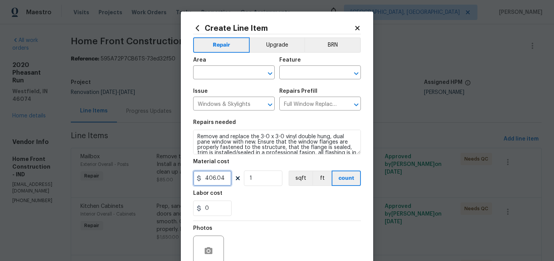
click at [222, 179] on input "406.04" at bounding box center [212, 177] width 38 height 15
type input "475"
click at [225, 73] on input "text" at bounding box center [223, 73] width 60 height 12
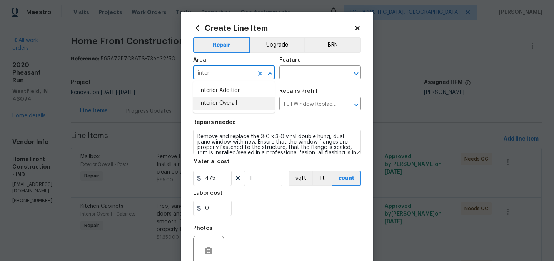
click at [232, 101] on li "Interior Overall" at bounding box center [234, 103] width 82 height 13
type input "Interior Overall"
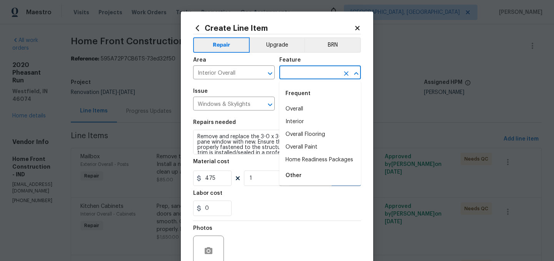
click at [295, 77] on input "text" at bounding box center [309, 73] width 60 height 12
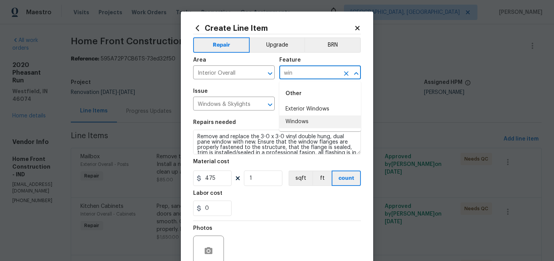
click at [305, 122] on li "Windows" at bounding box center [320, 121] width 82 height 13
type input "Windows"
click at [286, 205] on div "0" at bounding box center [277, 207] width 168 height 15
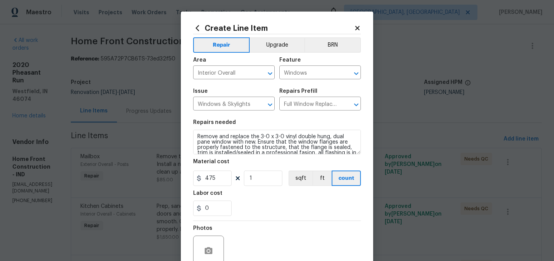
scroll to position [71, 0]
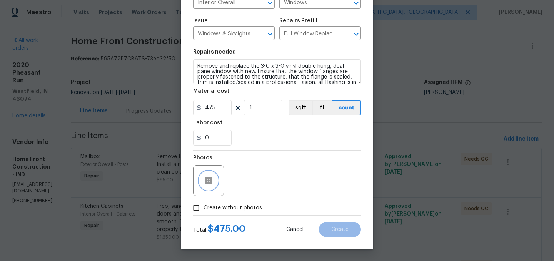
click at [211, 183] on icon "button" at bounding box center [209, 180] width 8 height 7
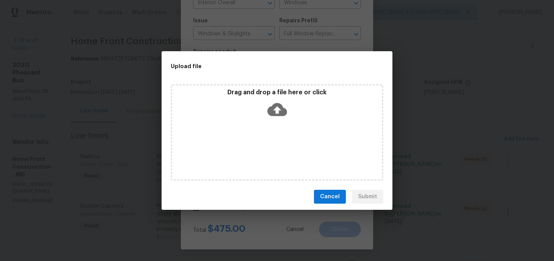
click at [281, 105] on icon at bounding box center [277, 109] width 20 height 13
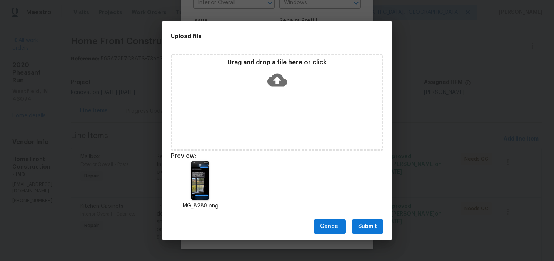
click at [369, 227] on span "Submit" at bounding box center [367, 227] width 19 height 10
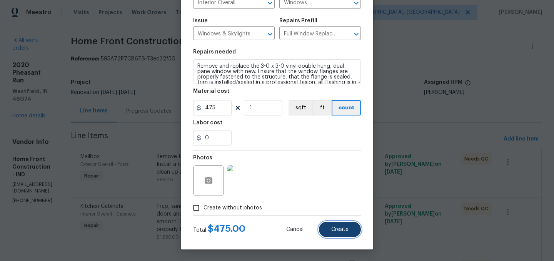
click at [340, 227] on span "Create" at bounding box center [339, 230] width 17 height 6
type input "0"
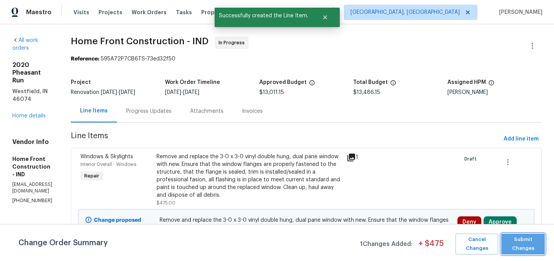
click at [525, 244] on span "Submit Changes" at bounding box center [523, 244] width 36 height 18
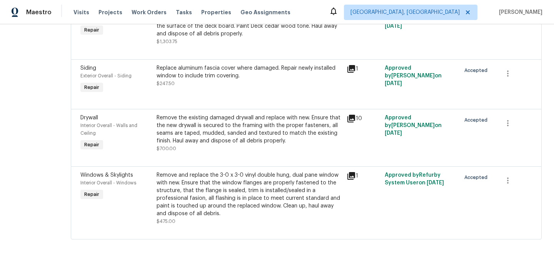
scroll to position [1282, 0]
click at [276, 76] on div "Replace aluminum fascia cover where damaged. Repair newly installed window to i…" at bounding box center [249, 71] width 185 height 15
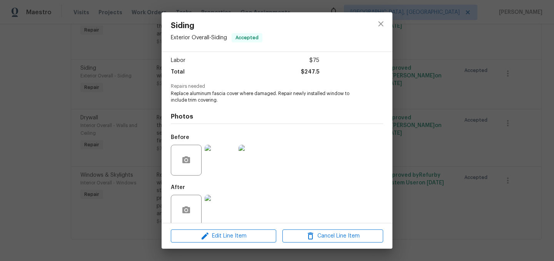
scroll to position [61, 0]
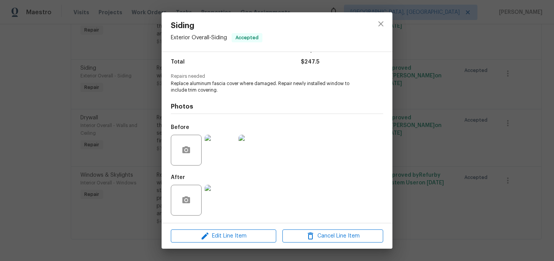
click at [227, 200] on img at bounding box center [220, 200] width 31 height 31
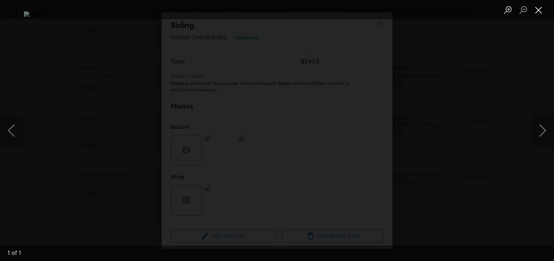
click at [540, 9] on button "Close lightbox" at bounding box center [538, 9] width 15 height 13
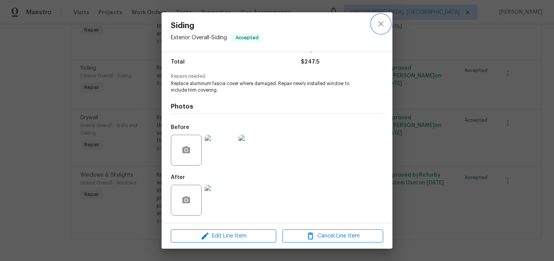
click at [382, 22] on icon "close" at bounding box center [380, 23] width 5 height 5
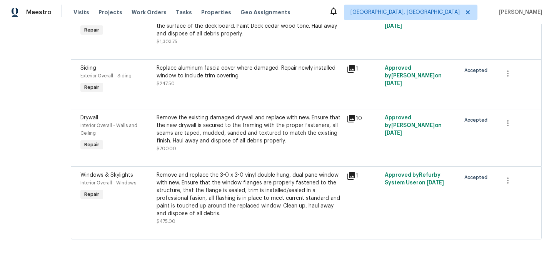
click at [275, 135] on div "Remove the existing damaged drywall and replace with new. Ensure that the new d…" at bounding box center [249, 129] width 185 height 31
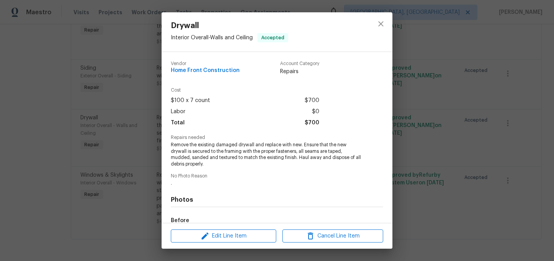
scroll to position [93, 0]
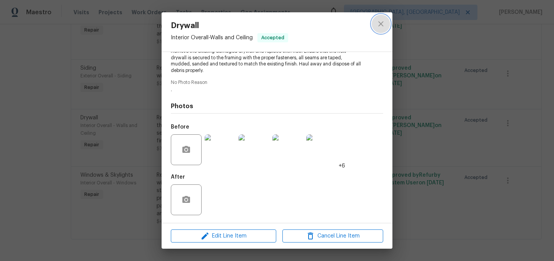
click at [384, 24] on icon "close" at bounding box center [380, 23] width 9 height 9
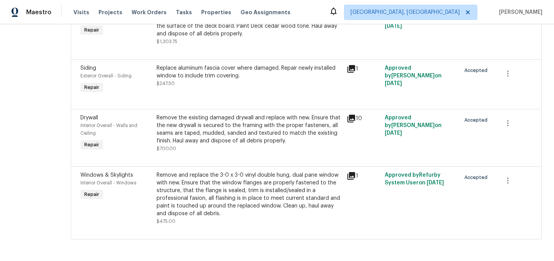
scroll to position [1287, 0]
click at [285, 194] on div "Remove and replace the 3-0 x 3-0 vinyl double hung, dual pane window with new. …" at bounding box center [249, 194] width 185 height 46
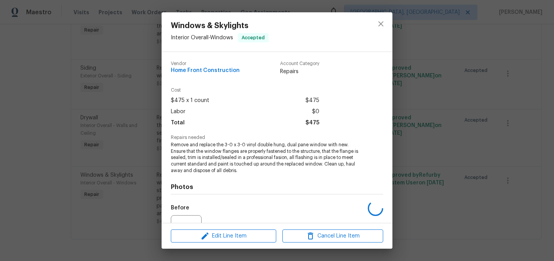
scroll to position [81, 0]
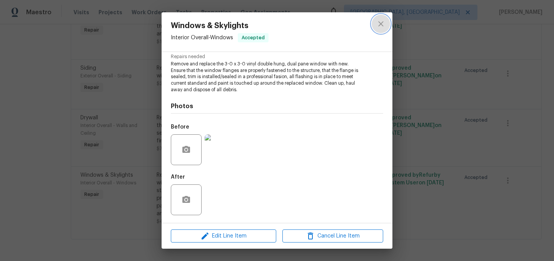
click at [384, 23] on icon "close" at bounding box center [380, 23] width 9 height 9
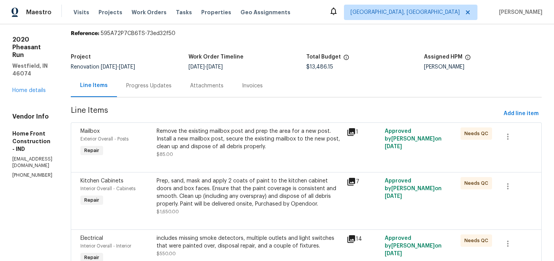
scroll to position [0, 0]
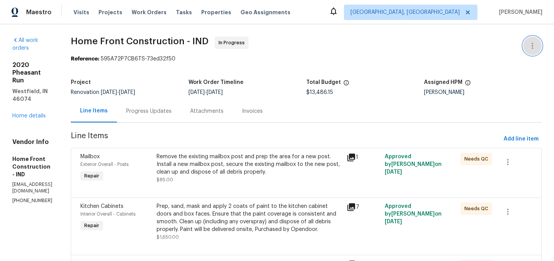
click at [533, 47] on icon "button" at bounding box center [532, 45] width 9 height 9
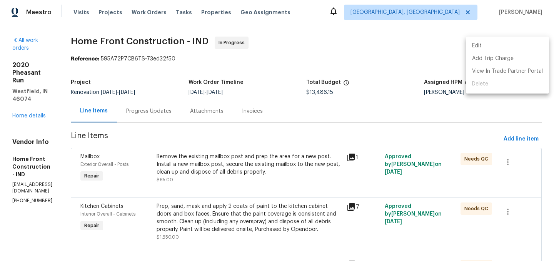
click at [504, 47] on li "Edit" at bounding box center [507, 46] width 83 height 13
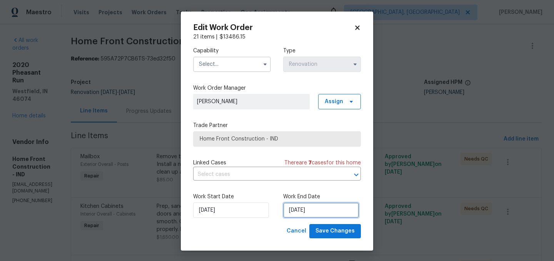
click at [322, 207] on input "9/4/2025" at bounding box center [321, 209] width 76 height 15
select select "8"
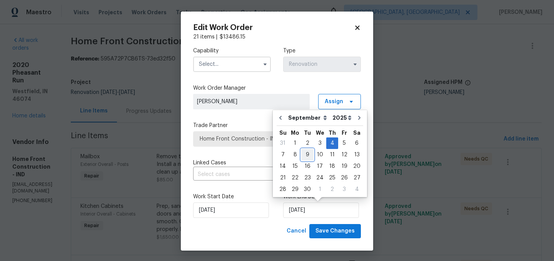
click at [304, 155] on div "9" at bounding box center [307, 154] width 12 height 11
type input "9/9/2025"
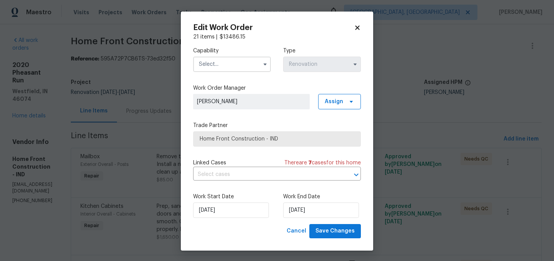
click at [220, 62] on input "text" at bounding box center [232, 64] width 78 height 15
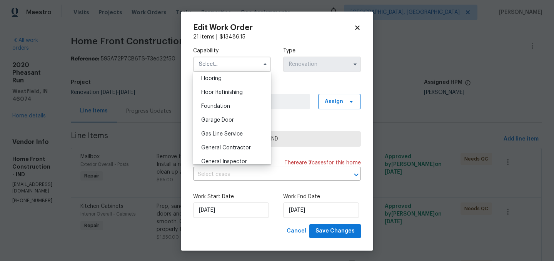
scroll to position [303, 0]
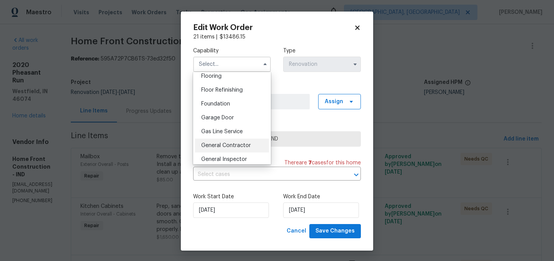
click at [223, 142] on div "General Contractor" at bounding box center [232, 145] width 74 height 14
type input "General Contractor"
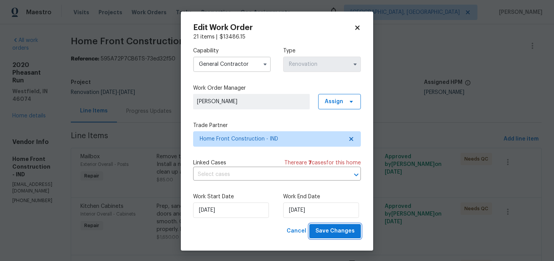
click at [332, 233] on span "Save Changes" at bounding box center [334, 231] width 39 height 10
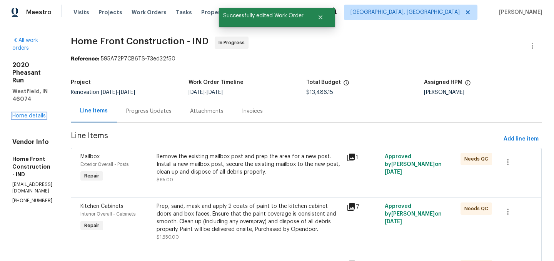
click at [35, 113] on link "Home details" at bounding box center [28, 115] width 33 height 5
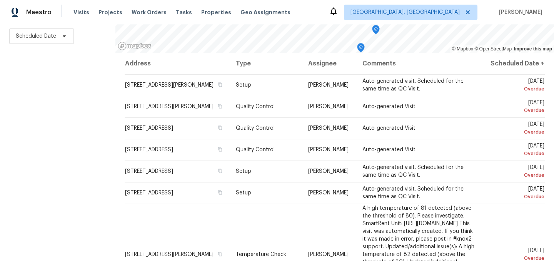
scroll to position [110, 0]
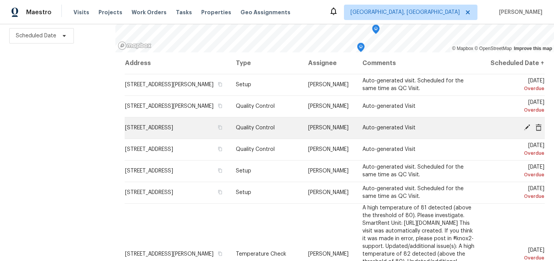
click at [527, 130] on icon at bounding box center [527, 127] width 6 height 6
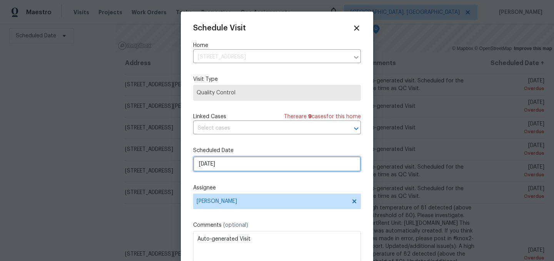
click at [242, 159] on input "[DATE]" at bounding box center [277, 163] width 168 height 15
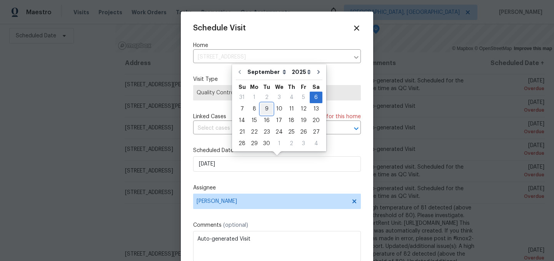
click at [262, 112] on div "9" at bounding box center [266, 108] width 12 height 11
type input "[DATE]"
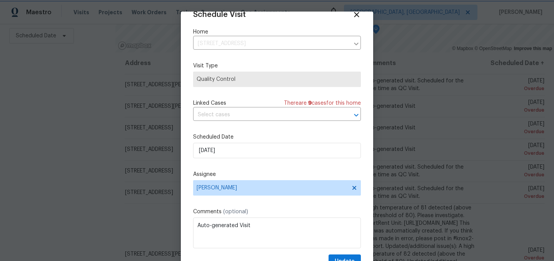
scroll to position [32, 0]
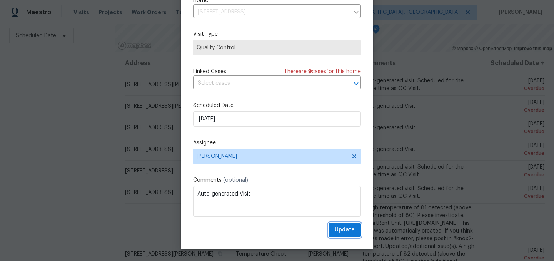
click at [348, 234] on span "Update" at bounding box center [345, 230] width 20 height 10
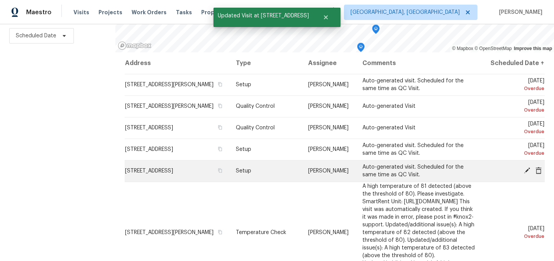
click at [527, 173] on icon at bounding box center [527, 170] width 6 height 6
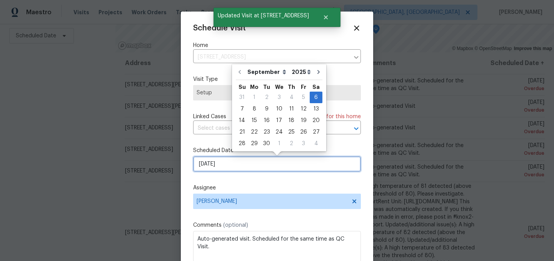
click at [243, 170] on input "[DATE]" at bounding box center [277, 163] width 168 height 15
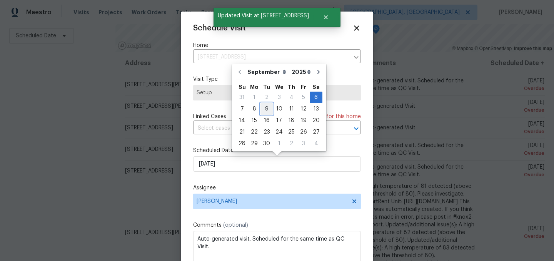
click at [266, 108] on div "9" at bounding box center [266, 108] width 12 height 11
type input "[DATE]"
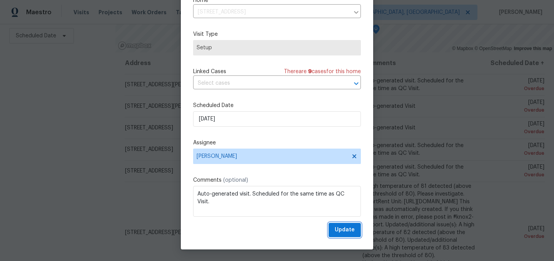
click at [349, 231] on span "Update" at bounding box center [345, 230] width 20 height 10
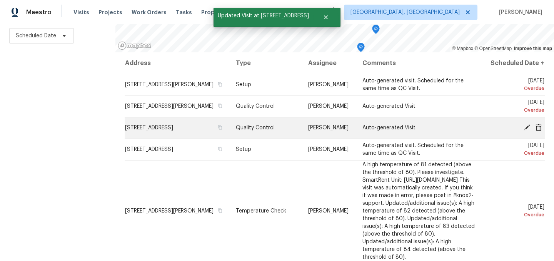
click at [527, 130] on icon at bounding box center [527, 127] width 6 height 6
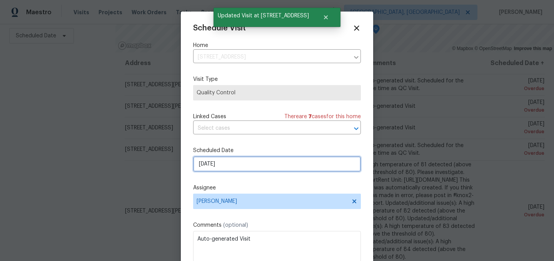
click at [242, 166] on input "[DATE]" at bounding box center [277, 163] width 168 height 15
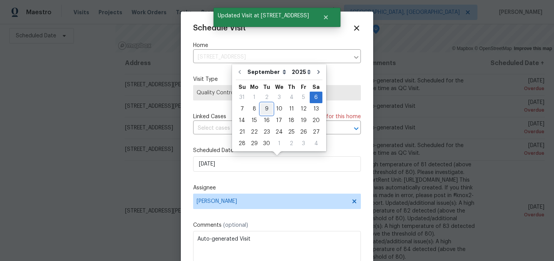
click at [263, 108] on div "9" at bounding box center [266, 108] width 12 height 11
type input "[DATE]"
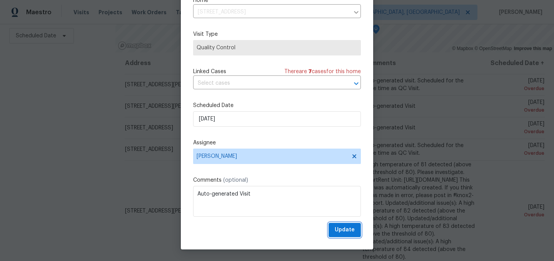
click at [350, 227] on span "Update" at bounding box center [345, 230] width 20 height 10
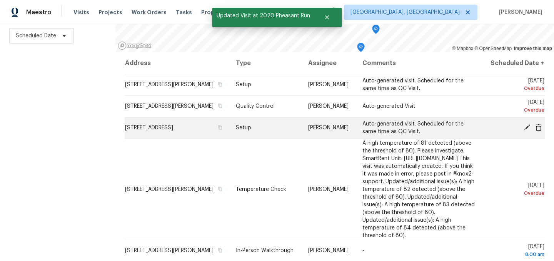
click at [525, 131] on icon at bounding box center [527, 127] width 7 height 7
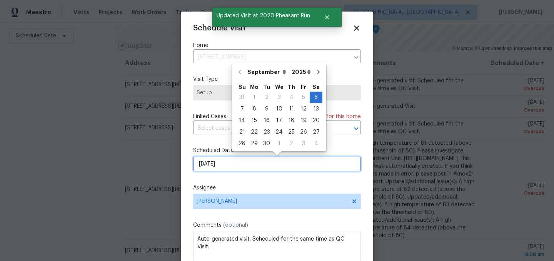
click at [232, 165] on input "[DATE]" at bounding box center [277, 163] width 168 height 15
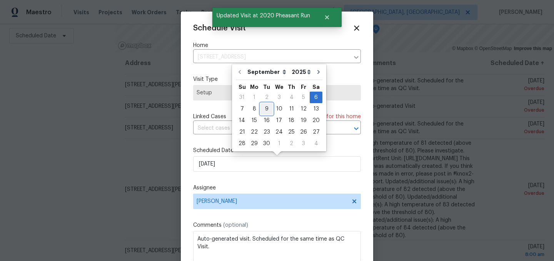
click at [264, 109] on div "9" at bounding box center [266, 108] width 12 height 11
type input "[DATE]"
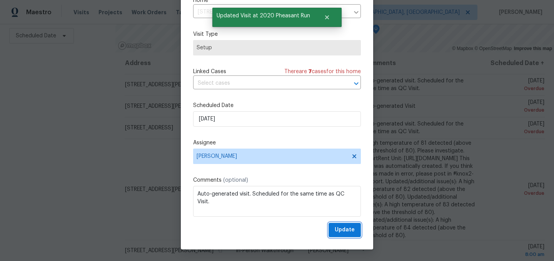
click at [342, 225] on span "Update" at bounding box center [345, 230] width 20 height 10
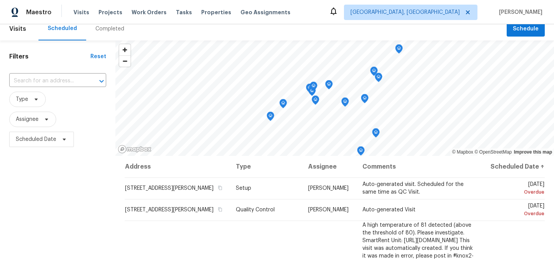
scroll to position [0, 0]
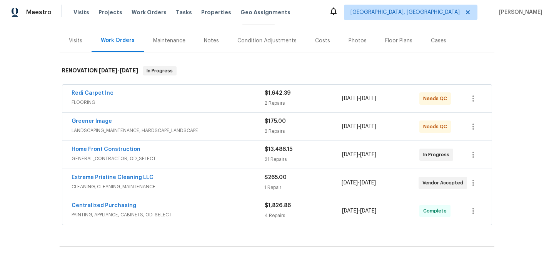
scroll to position [88, 0]
click at [471, 183] on icon "button" at bounding box center [473, 181] width 9 height 9
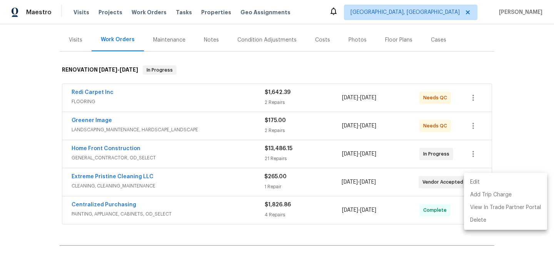
click at [476, 179] on li "Edit" at bounding box center [505, 182] width 83 height 13
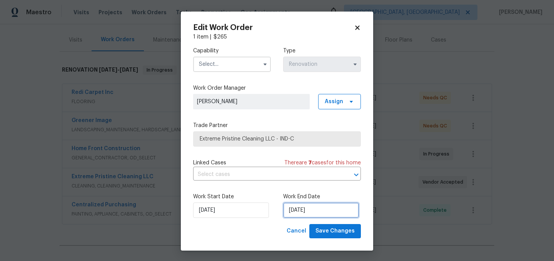
click at [297, 209] on input "9/6/2025" at bounding box center [321, 209] width 76 height 15
select select "8"
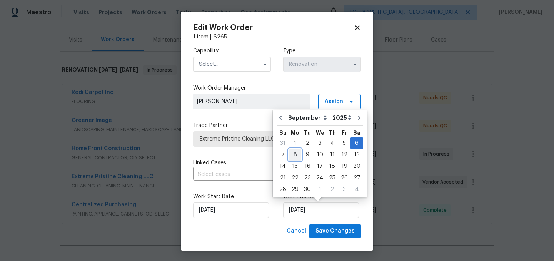
click at [294, 156] on div "8" at bounding box center [295, 154] width 12 height 11
type input "9/8/2025"
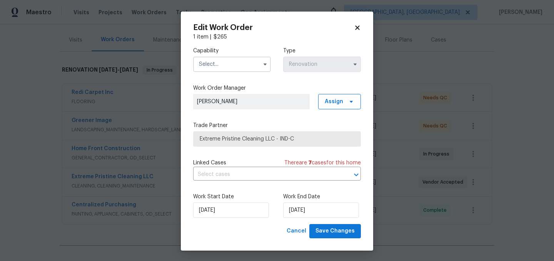
click at [239, 67] on input "text" at bounding box center [232, 64] width 78 height 15
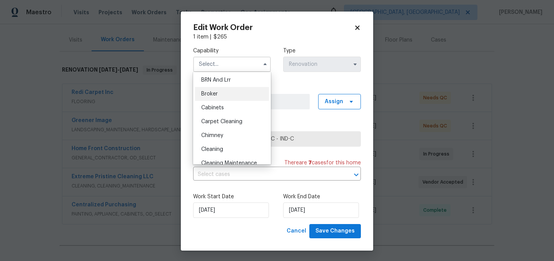
scroll to position [43, 0]
click at [220, 151] on span "Cleaning" at bounding box center [212, 148] width 22 height 5
type input "Cleaning"
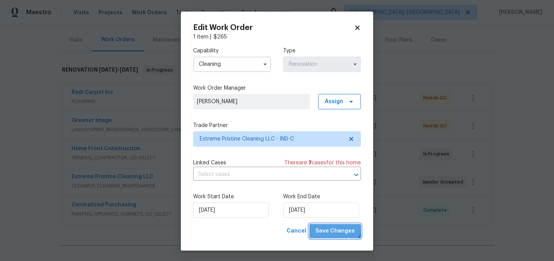
click at [332, 228] on span "Save Changes" at bounding box center [334, 231] width 39 height 10
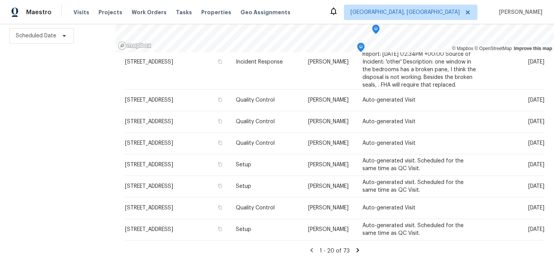
scroll to position [384, 0]
click at [356, 249] on icon at bounding box center [357, 250] width 7 height 7
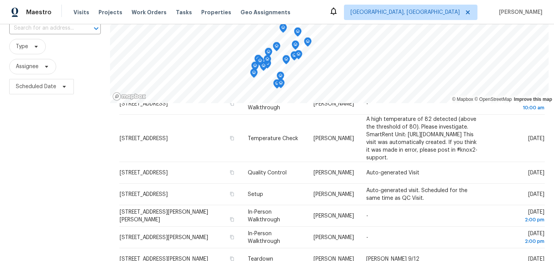
scroll to position [0, 0]
